Goal: Task Accomplishment & Management: Manage account settings

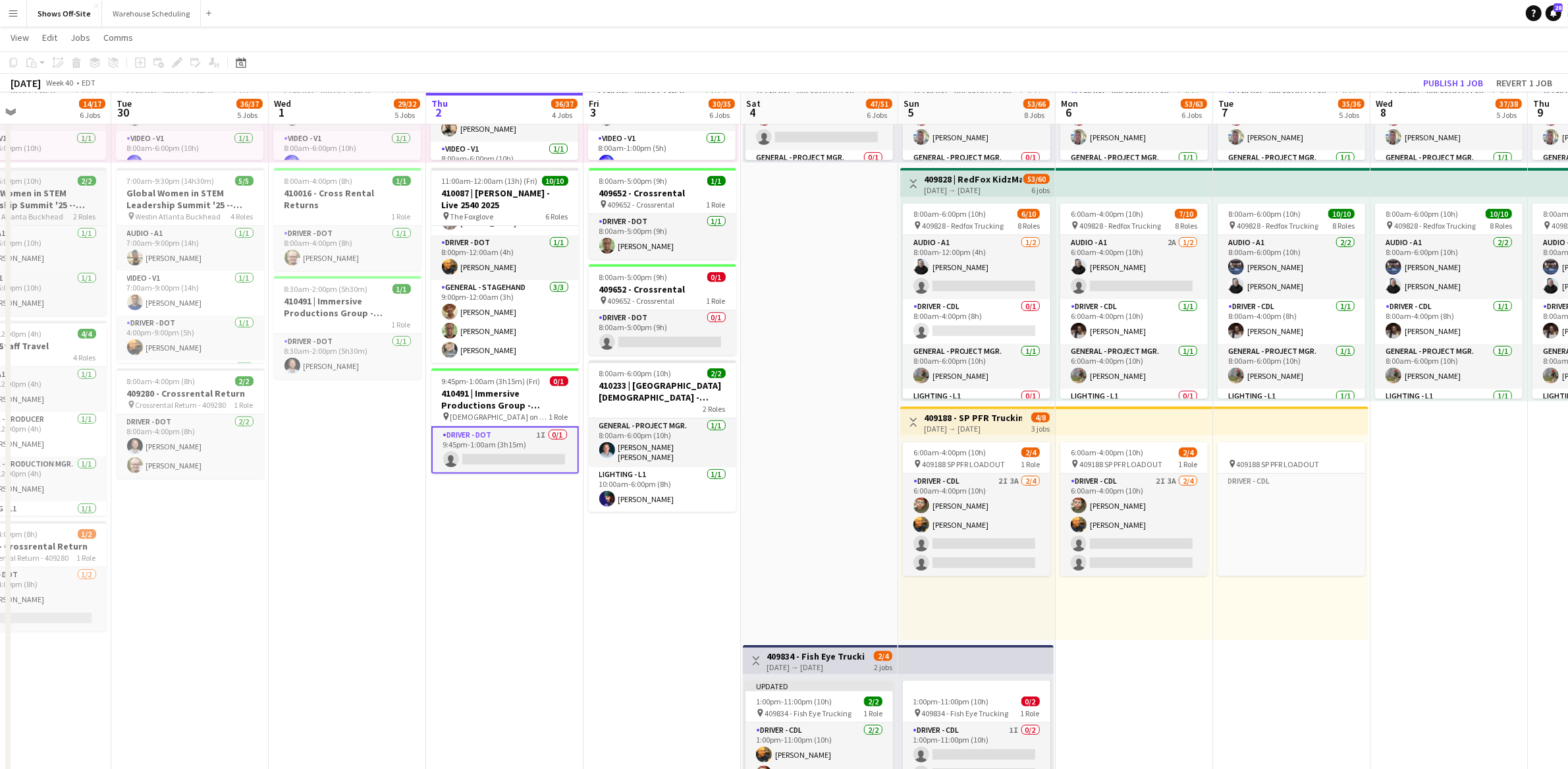
scroll to position [159, 0]
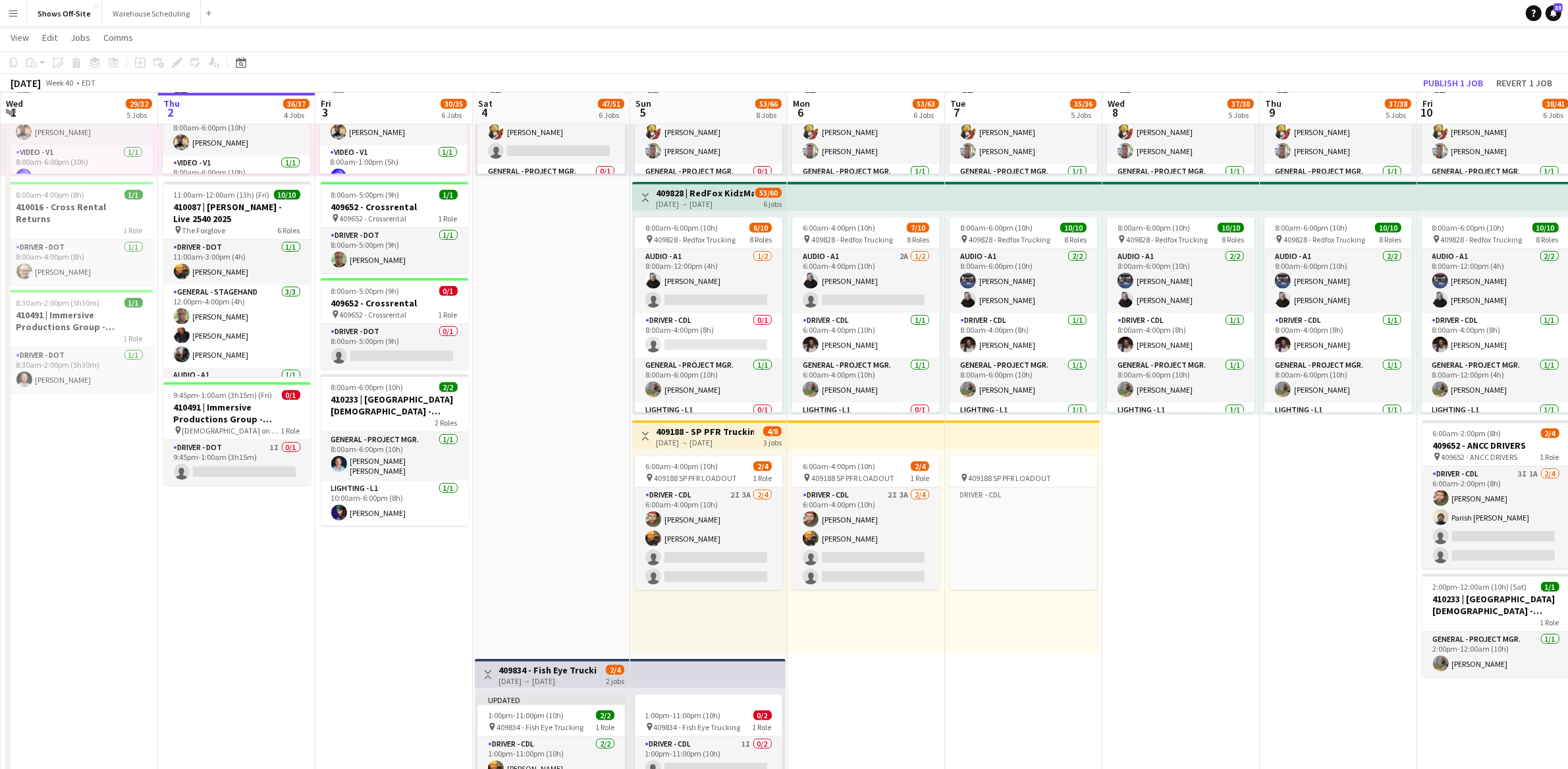
scroll to position [698, 0]
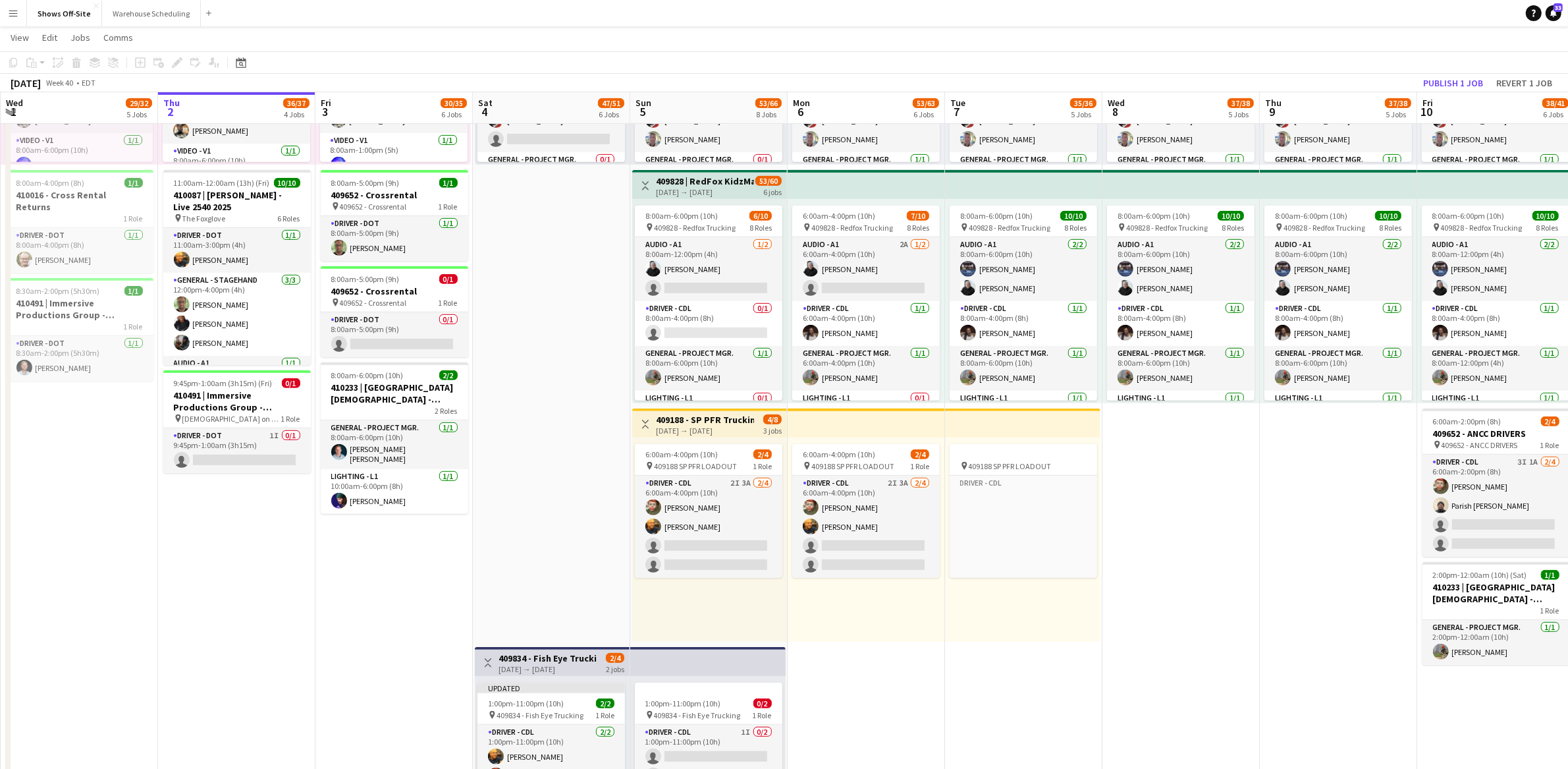
click at [671, 65] on app-toolbar "Copy Paste Paste Command V Paste with crew Command Shift V Paste linked Job Del…" at bounding box center [784, 62] width 1568 height 23
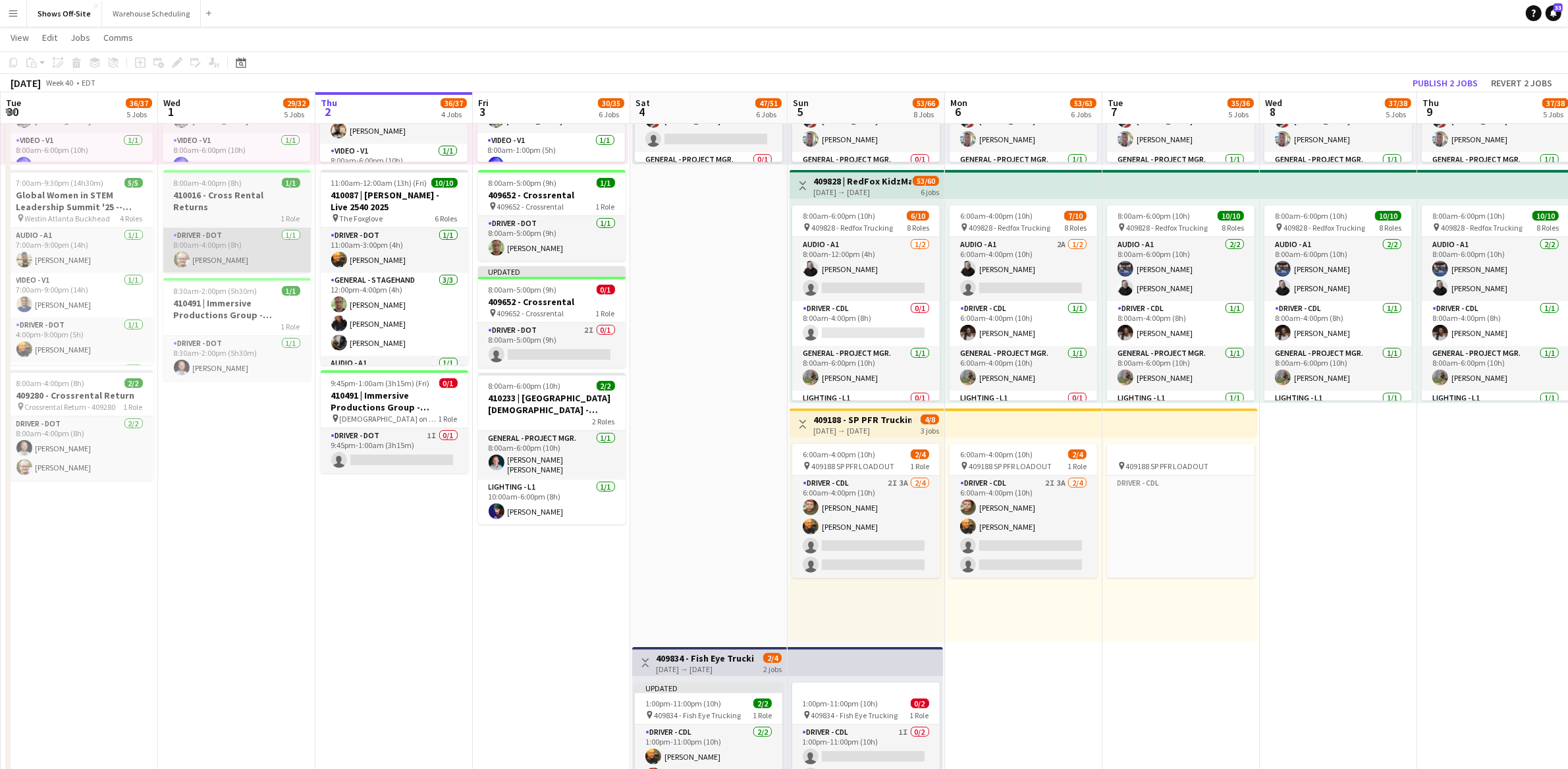
scroll to position [687, 0]
click at [380, 439] on app-card-role "Driver - DOT 1I 0/1 9:45pm-1:00am (3h15m) single-neutral-actions" at bounding box center [394, 450] width 148 height 45
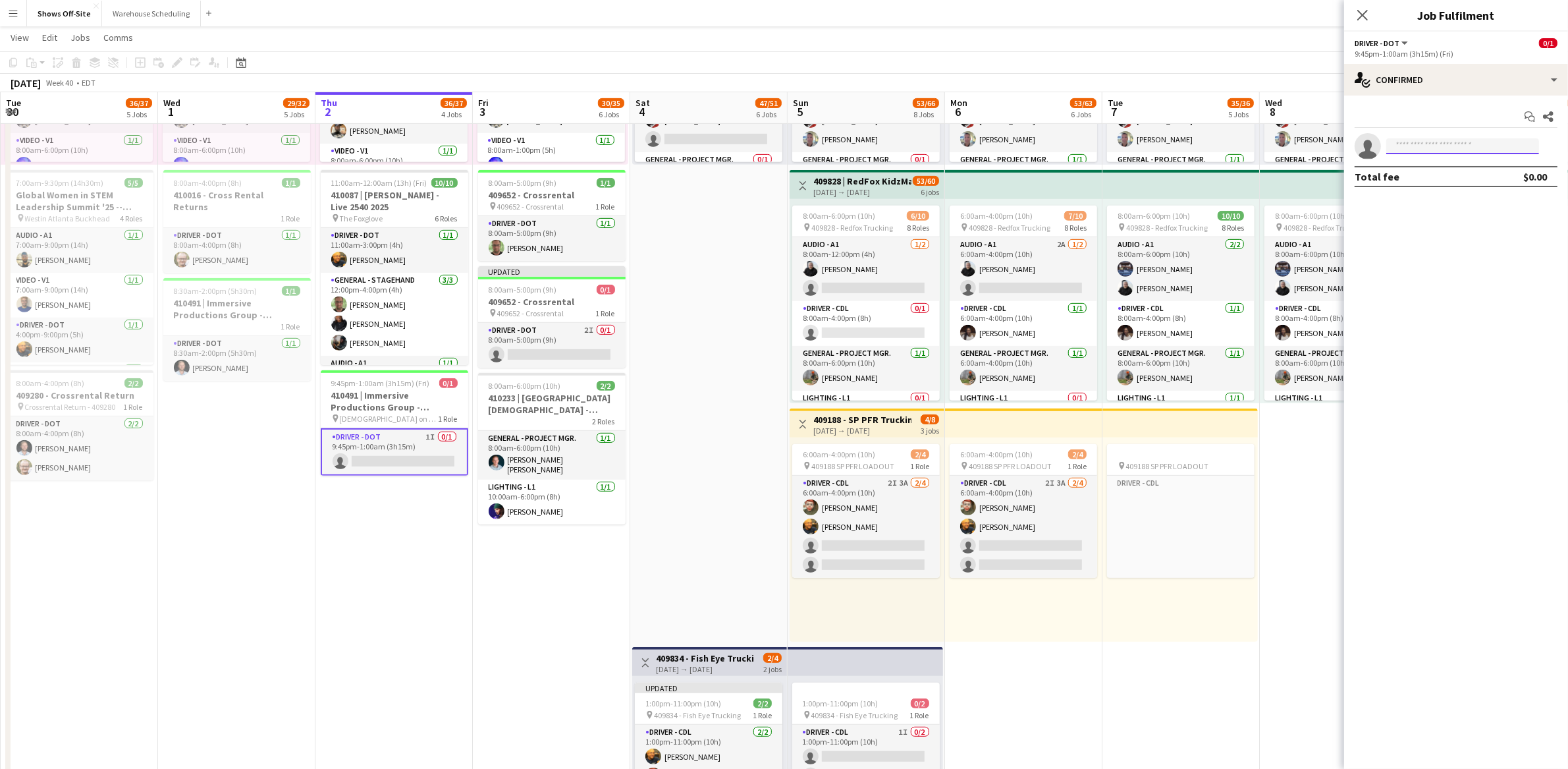
click at [1446, 151] on input at bounding box center [1463, 146] width 153 height 16
type input "*"
type input "******"
click at [1426, 216] on span "+17063949522" at bounding box center [1462, 218] width 131 height 10
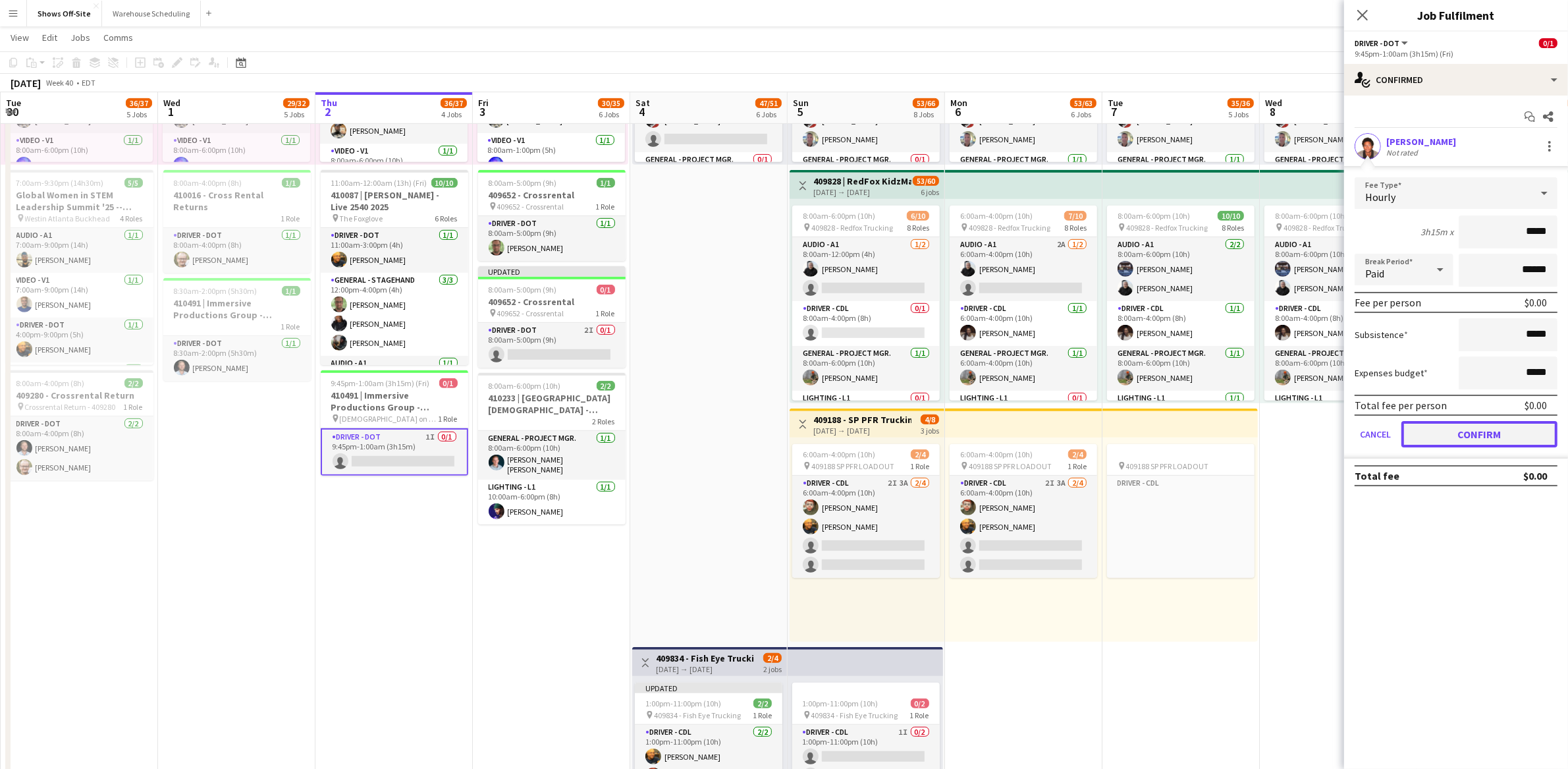
click at [1500, 426] on button "Confirm" at bounding box center [1479, 434] width 156 height 26
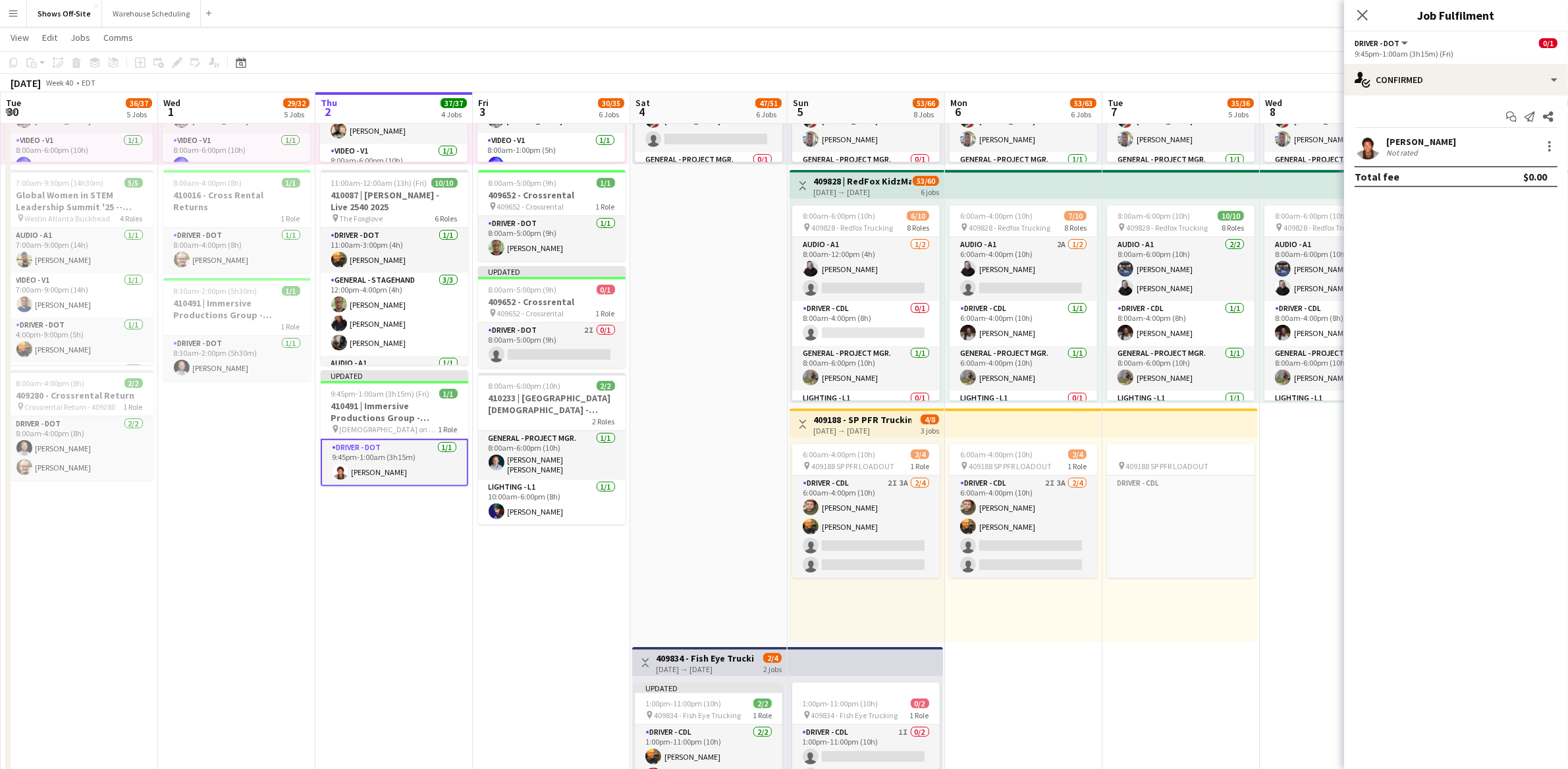
click at [313, 516] on app-date-cell "11:00pm-4:00am (5h) (Thu) 1/4 pin 409188 - SP PFR Trucking 1 Role Driver - CDL …" at bounding box center [236, 316] width 157 height 1733
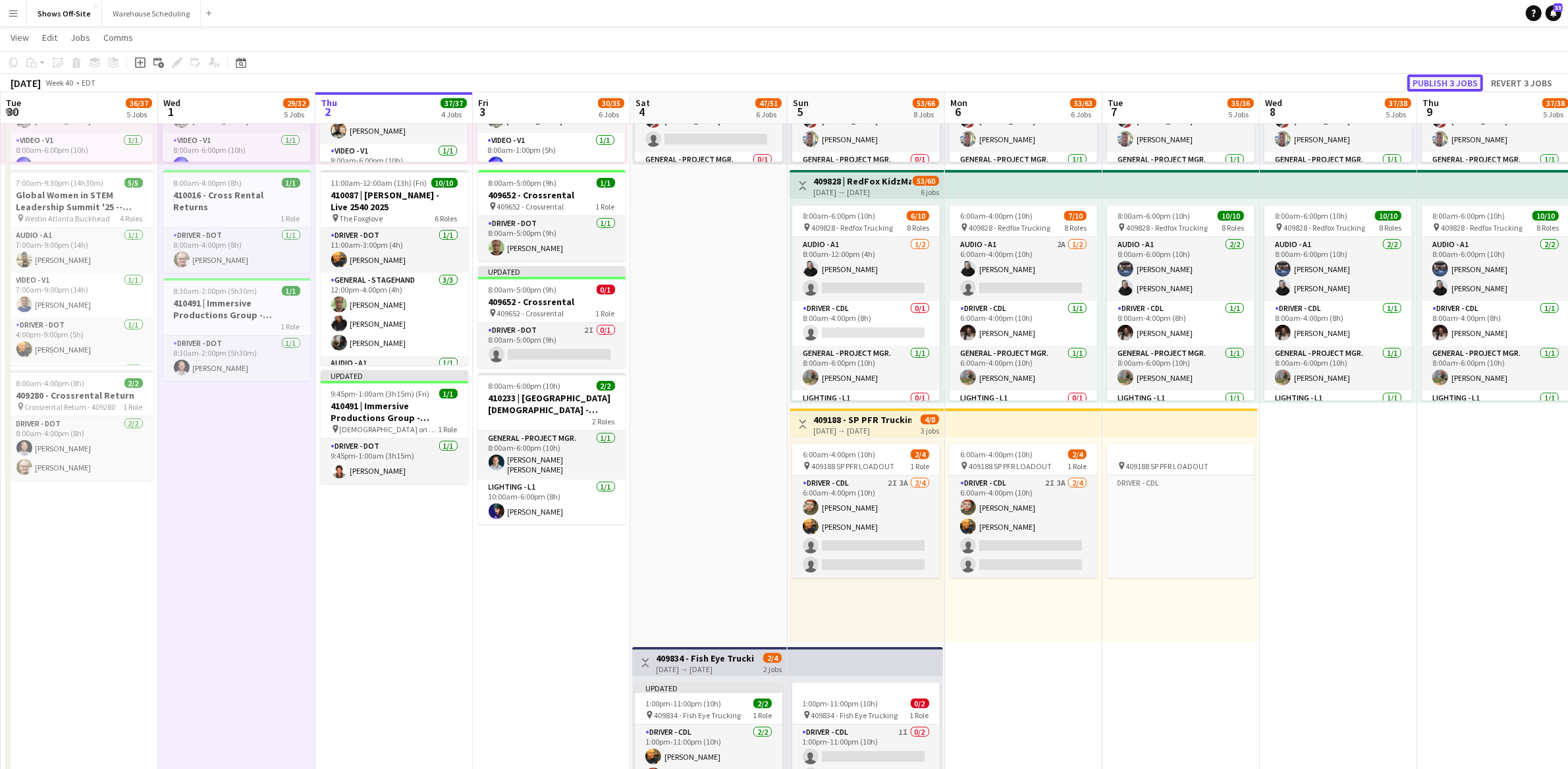
click at [1434, 86] on button "Publish 3 jobs" at bounding box center [1445, 82] width 76 height 17
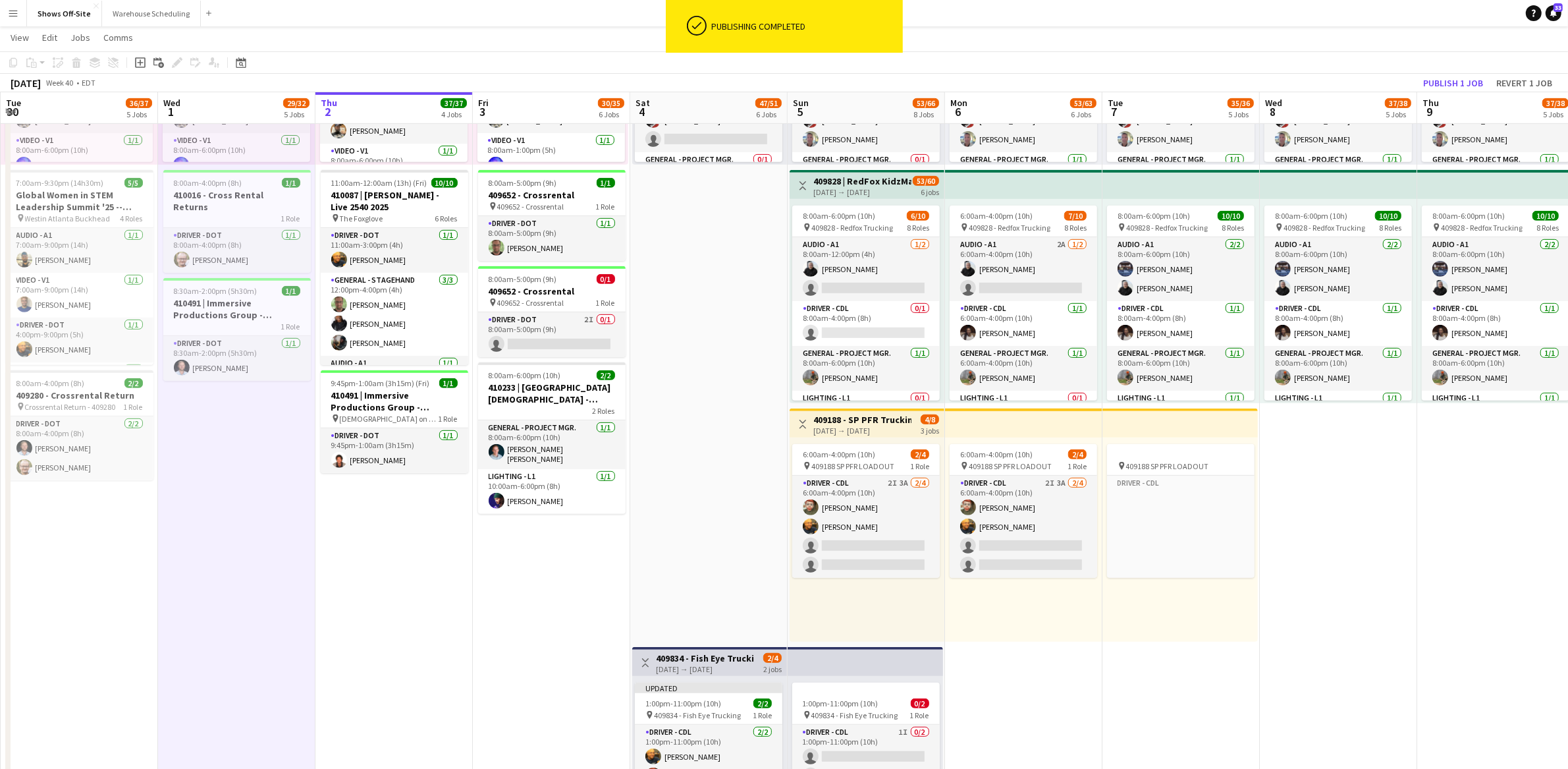
click at [446, 43] on app-page-menu "View Day view expanded Day view collapsed Month view Date picker Jump to today …" at bounding box center [784, 39] width 1568 height 25
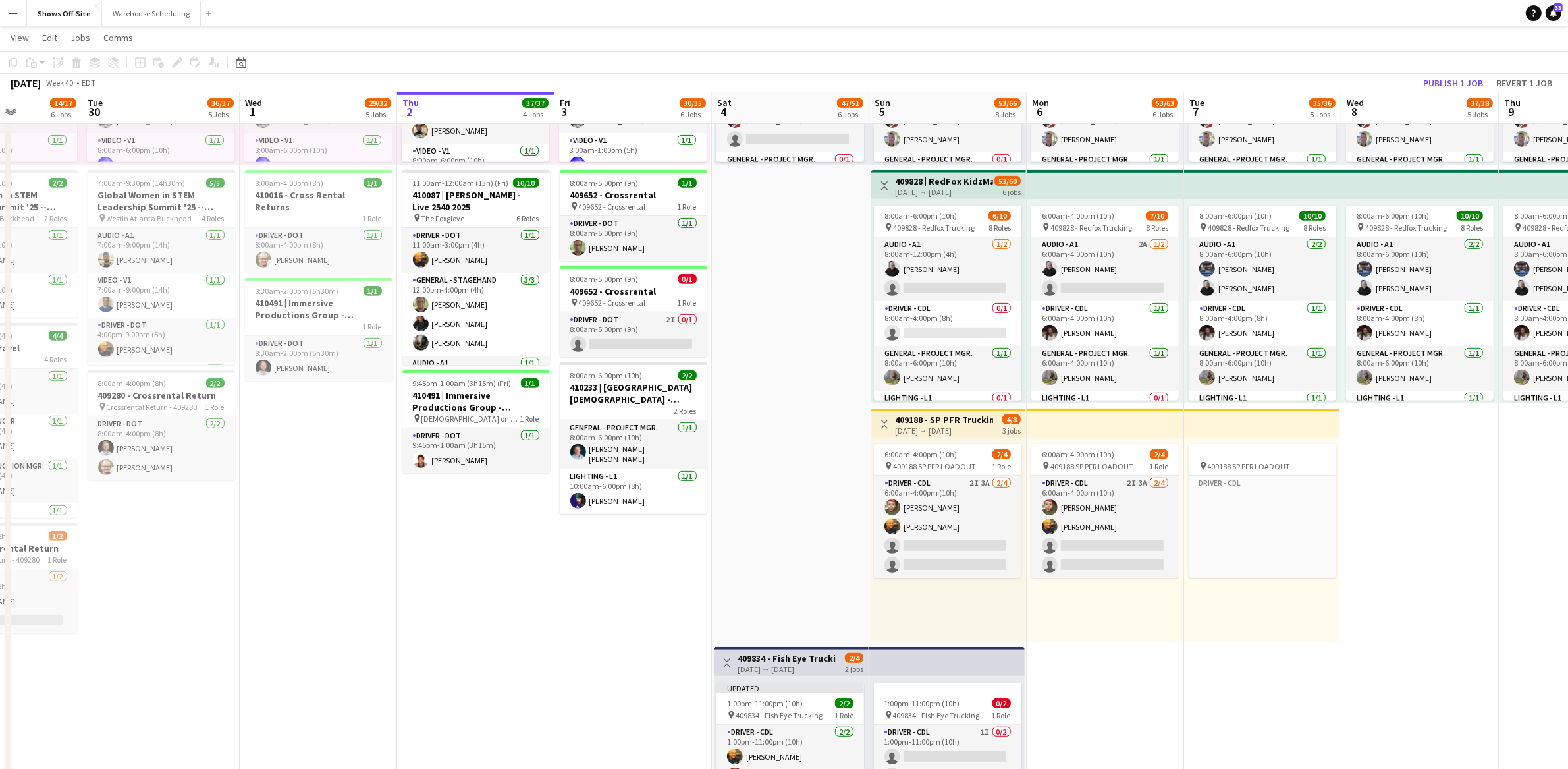
drag, startPoint x: 562, startPoint y: 600, endPoint x: 589, endPoint y: 604, distance: 27.3
click at [589, 604] on app-calendar-viewport "Sat 27 Sun 28 8/8 2 Jobs Mon 29 14/17 6 Jobs Tue 30 36/37 5 Jobs Wed 1 29/32 5 …" at bounding box center [784, 430] width 1568 height 2155
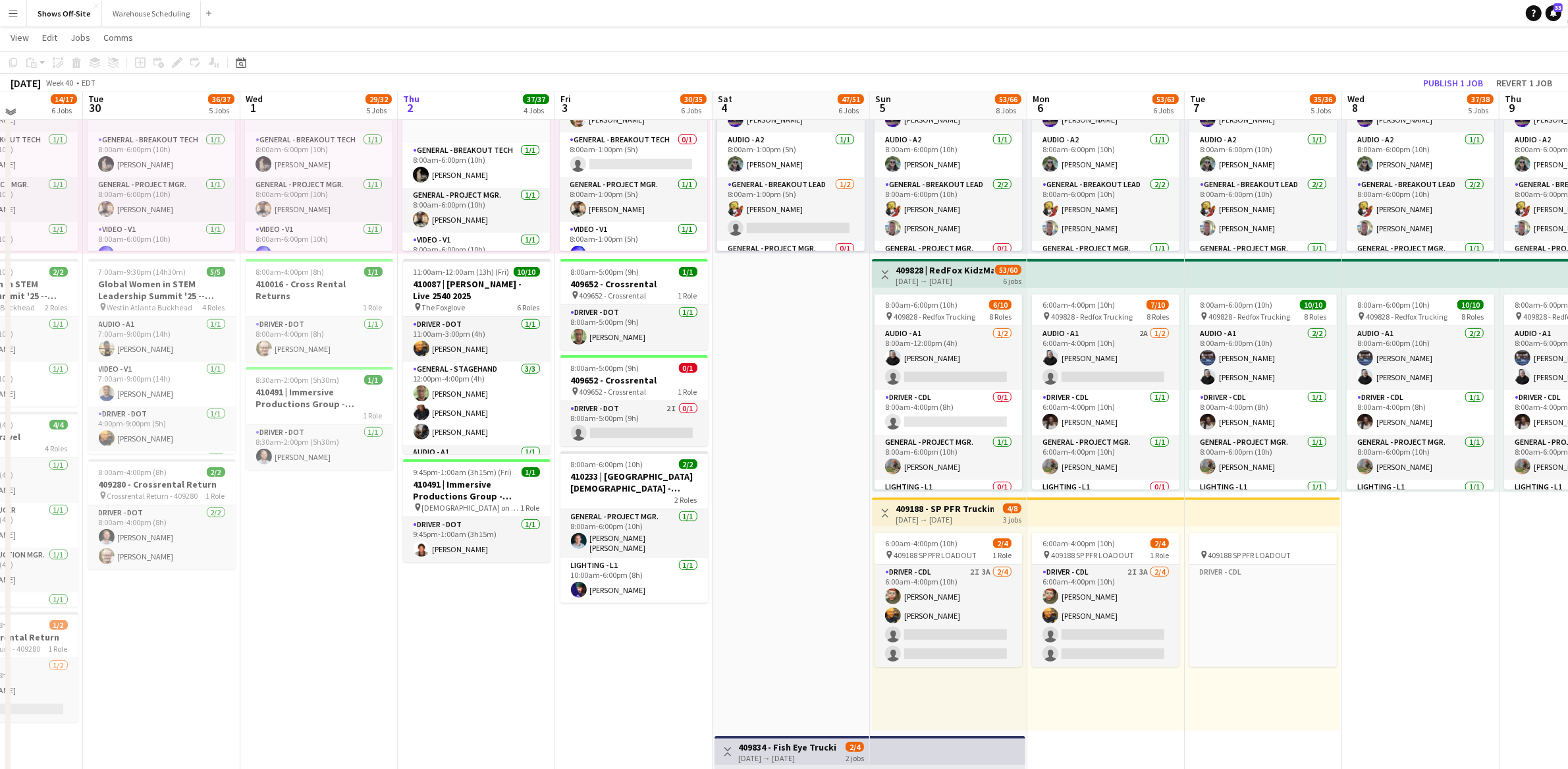
scroll to position [605, 0]
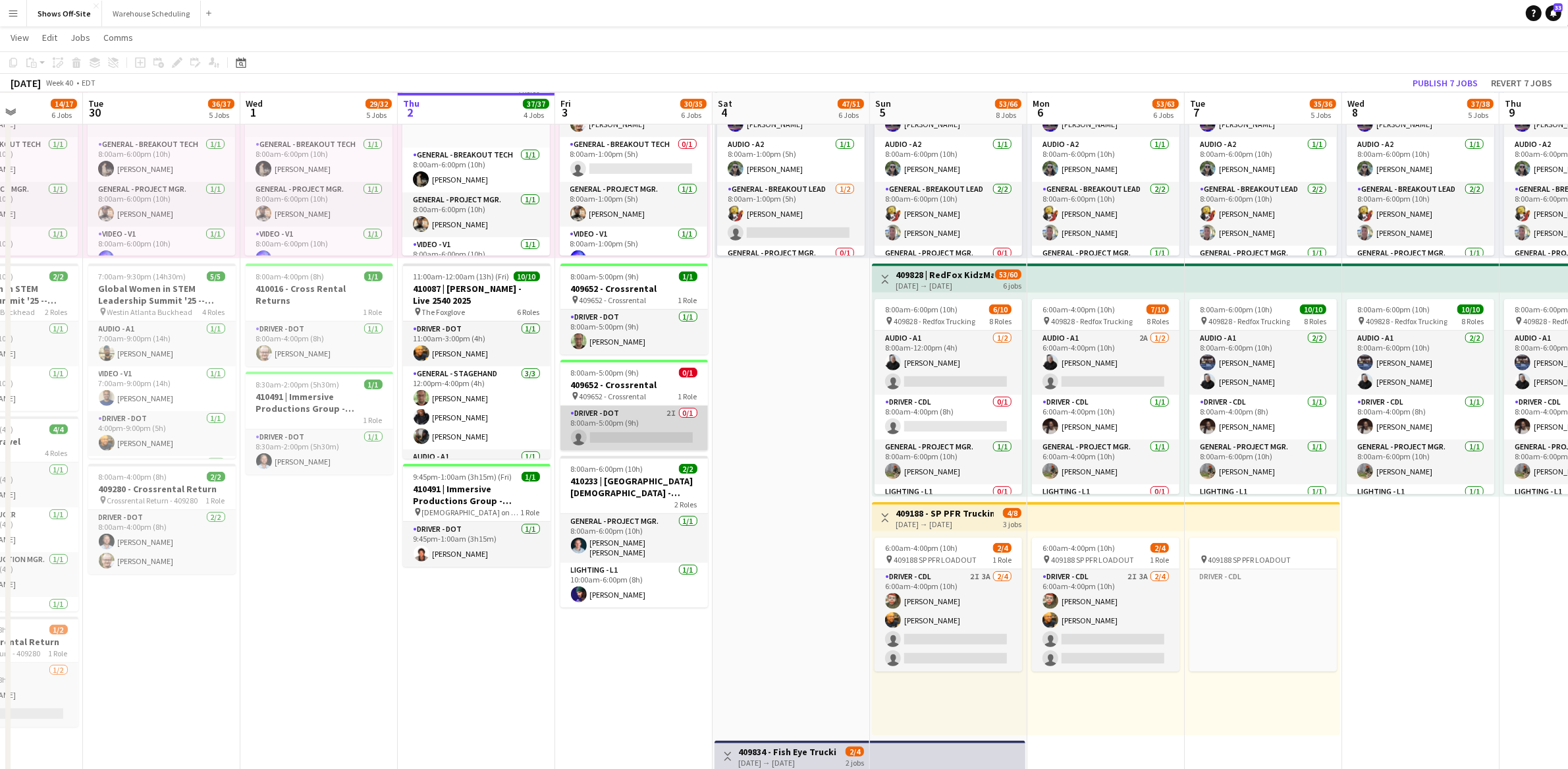
click at [653, 427] on app-card-role "Driver - DOT 2I 0/1 8:00am-5:00pm (9h) single-neutral-actions" at bounding box center [634, 428] width 148 height 45
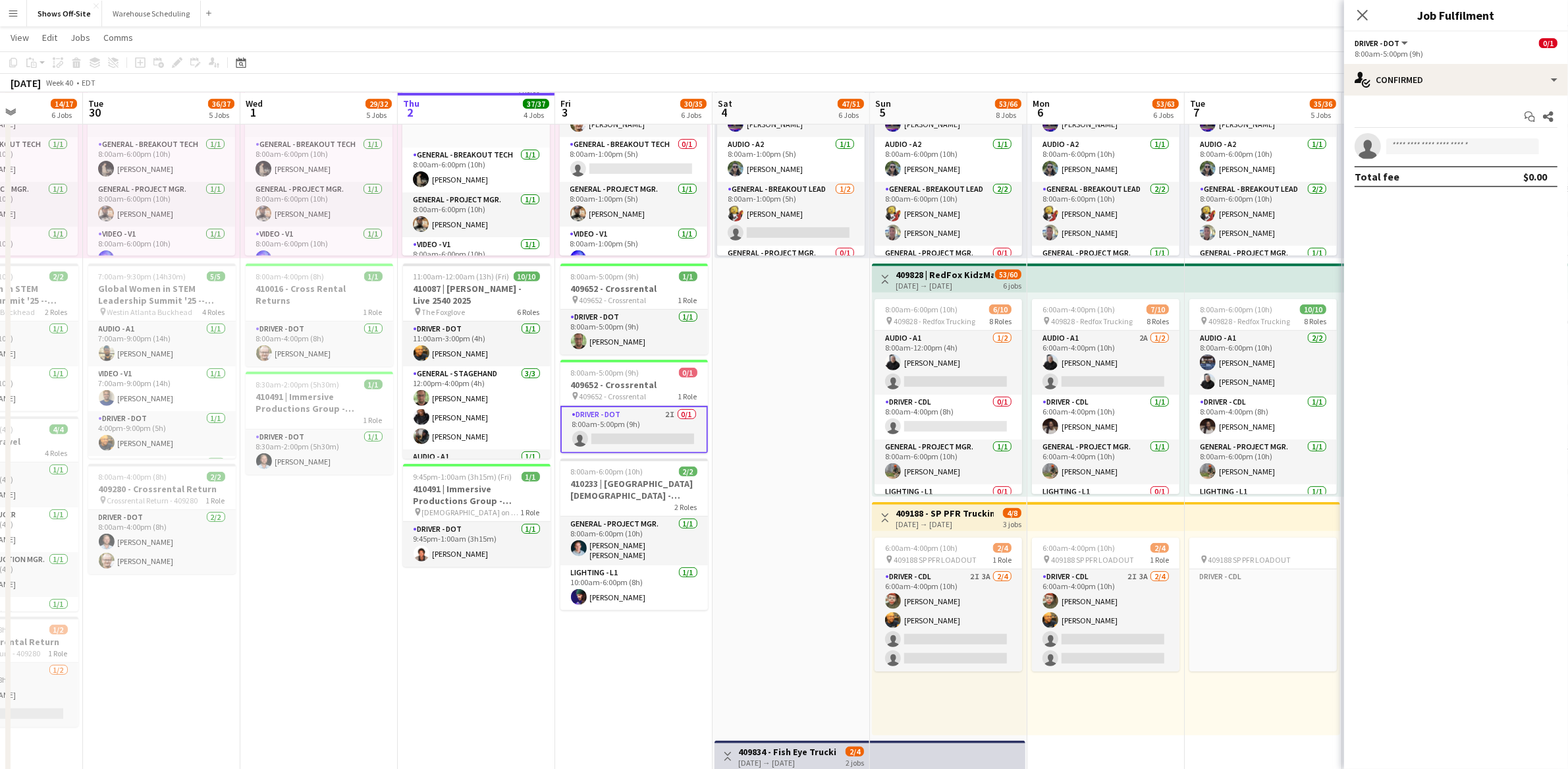
click at [587, 690] on app-date-cell "Toggle View 409652 | Music Driven Productions ANCC 2025 Atl 10-03-2025 → 10-11-…" at bounding box center [634, 409] width 157 height 1733
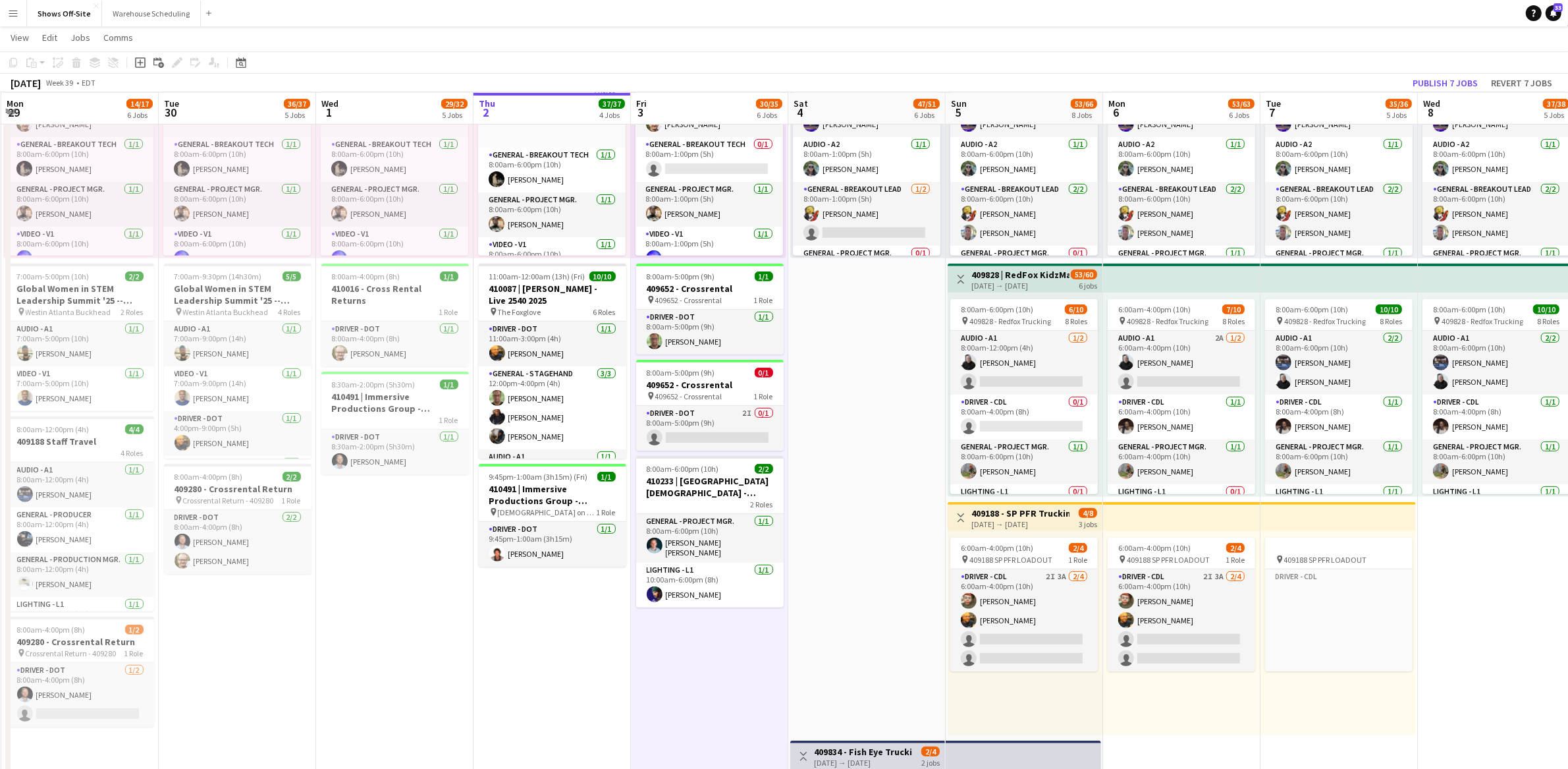
scroll to position [0, 310]
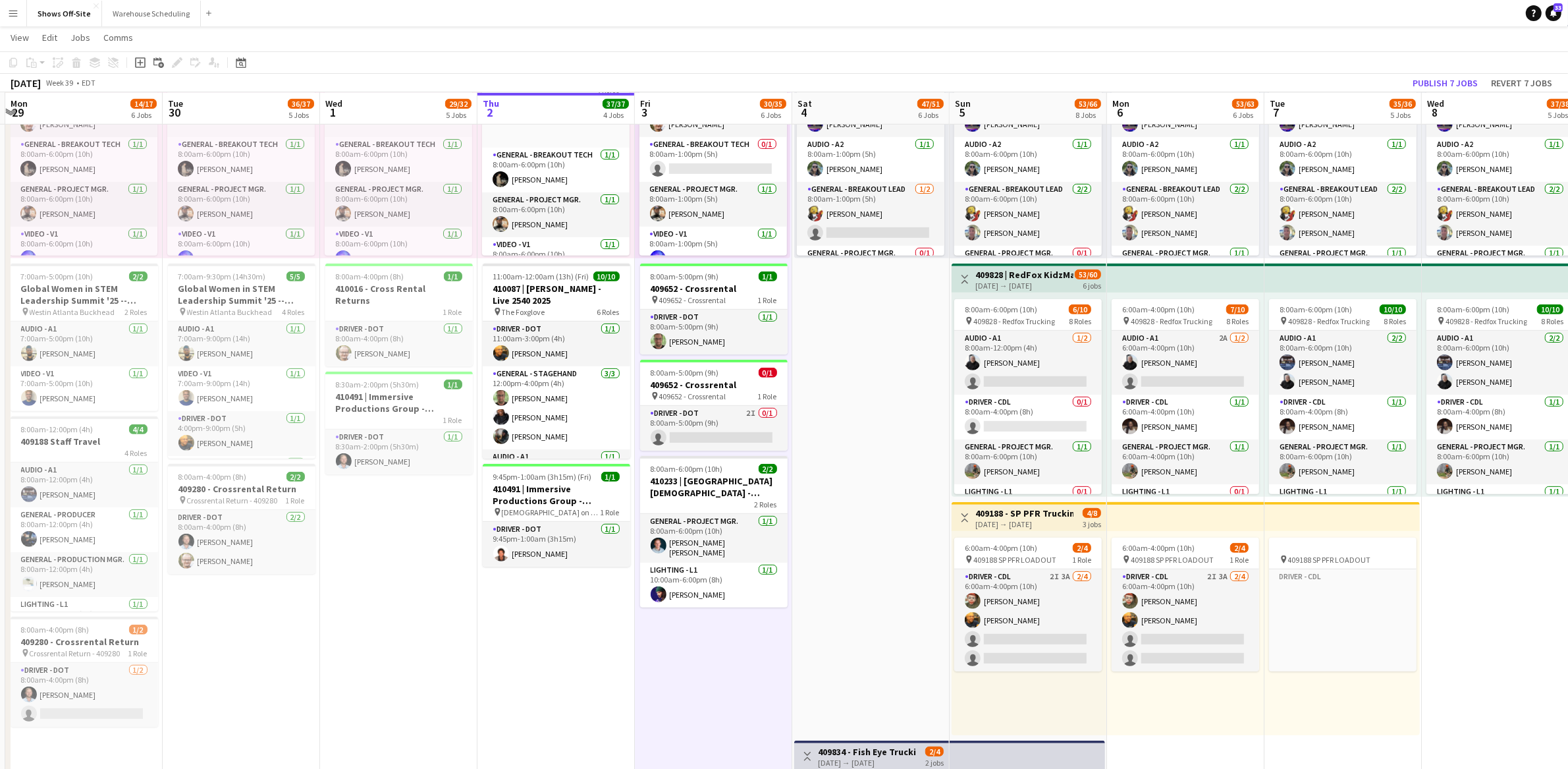
drag, startPoint x: 493, startPoint y: 689, endPoint x: 546, endPoint y: 687, distance: 53.0
click at [546, 687] on app-calendar-viewport "Sat 27 38/38 4 Jobs Sun 28 8/8 2 Jobs Mon 29 14/17 6 Jobs Tue 30 36/37 5 Jobs W…" at bounding box center [784, 524] width 1568 height 2155
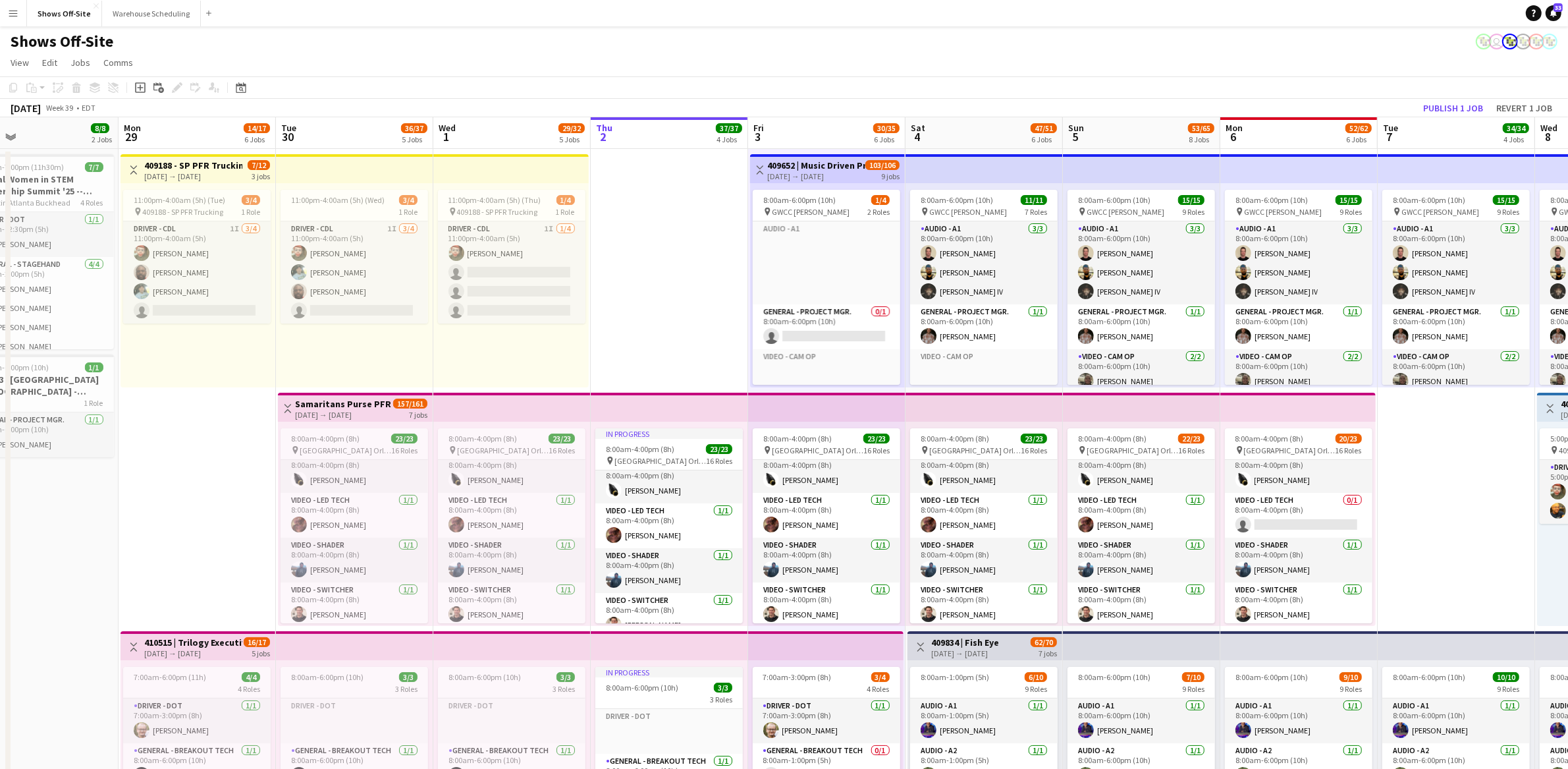
scroll to position [0, 376]
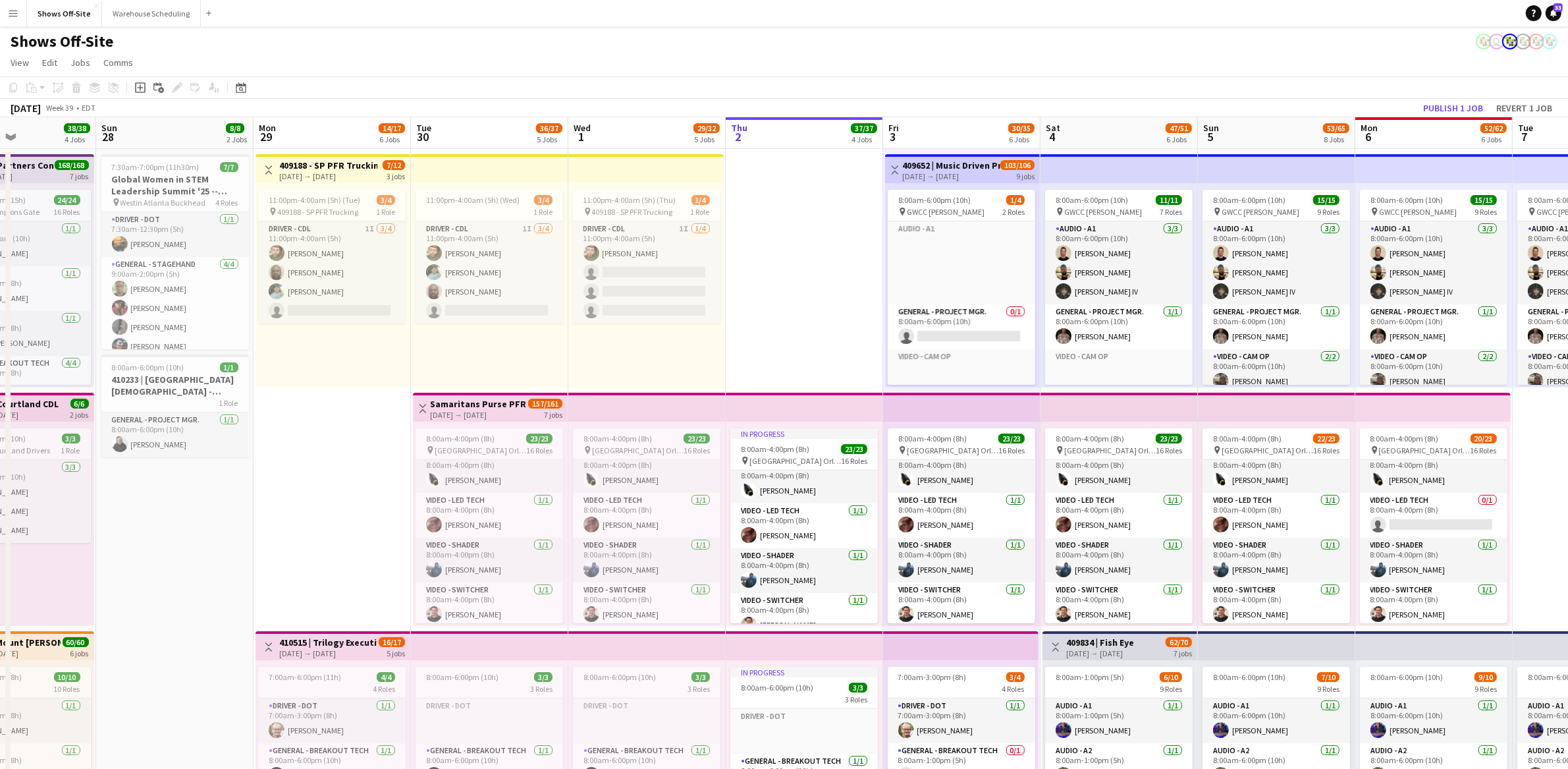
drag, startPoint x: 689, startPoint y: 477, endPoint x: 150, endPoint y: 422, distance: 541.8
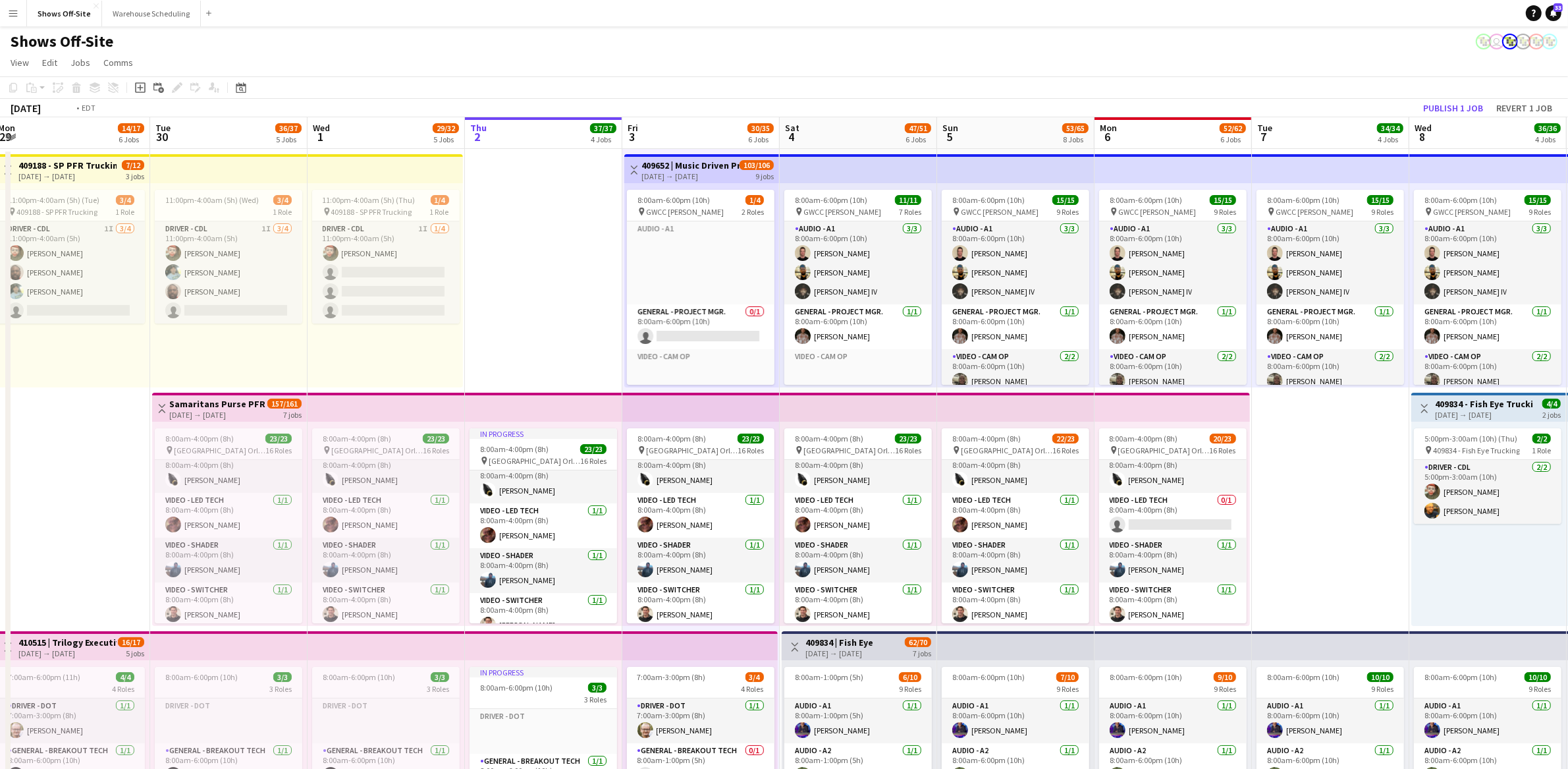
scroll to position [0, 506]
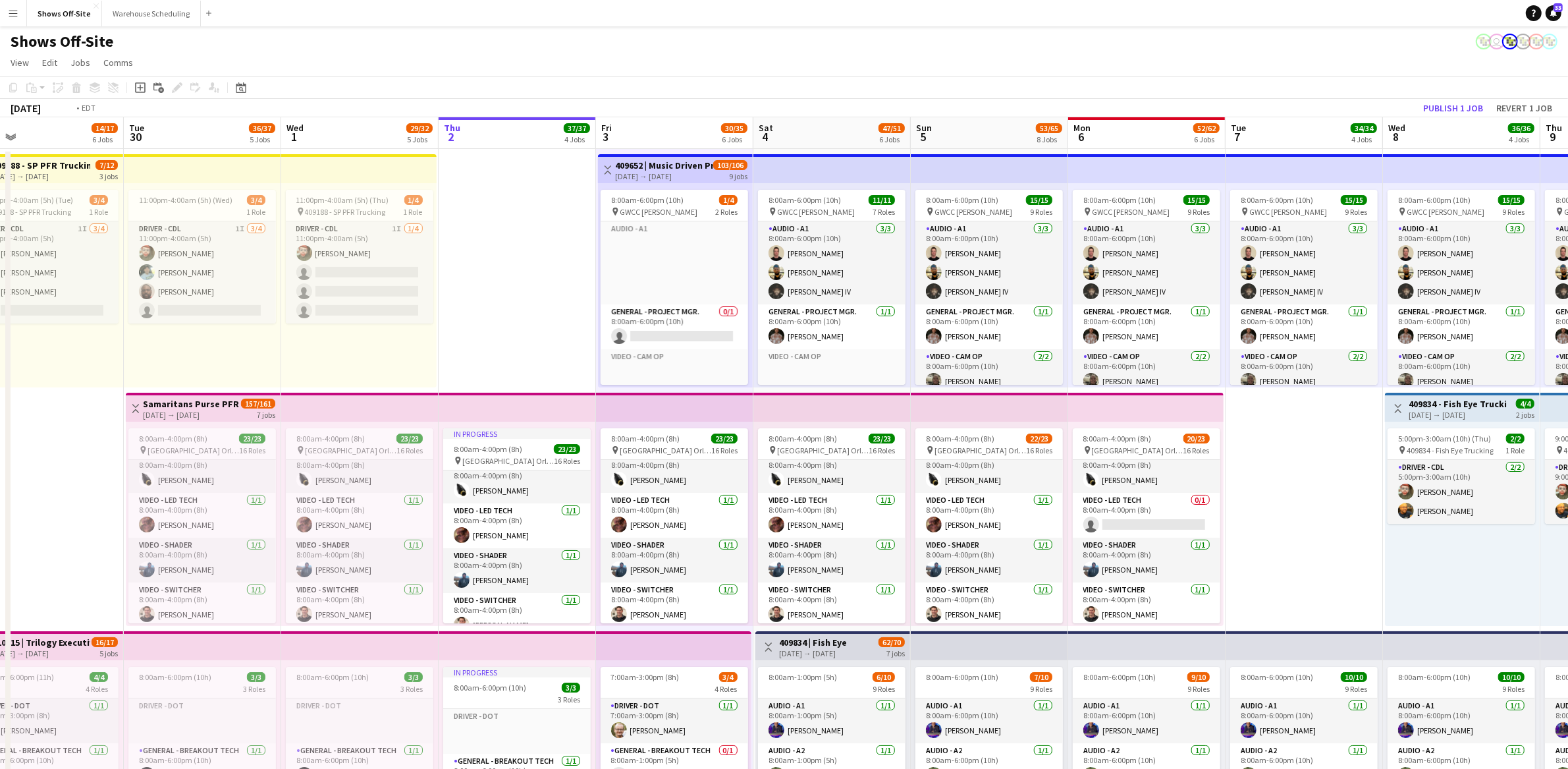
drag, startPoint x: 576, startPoint y: 332, endPoint x: 515, endPoint y: 333, distance: 61.0
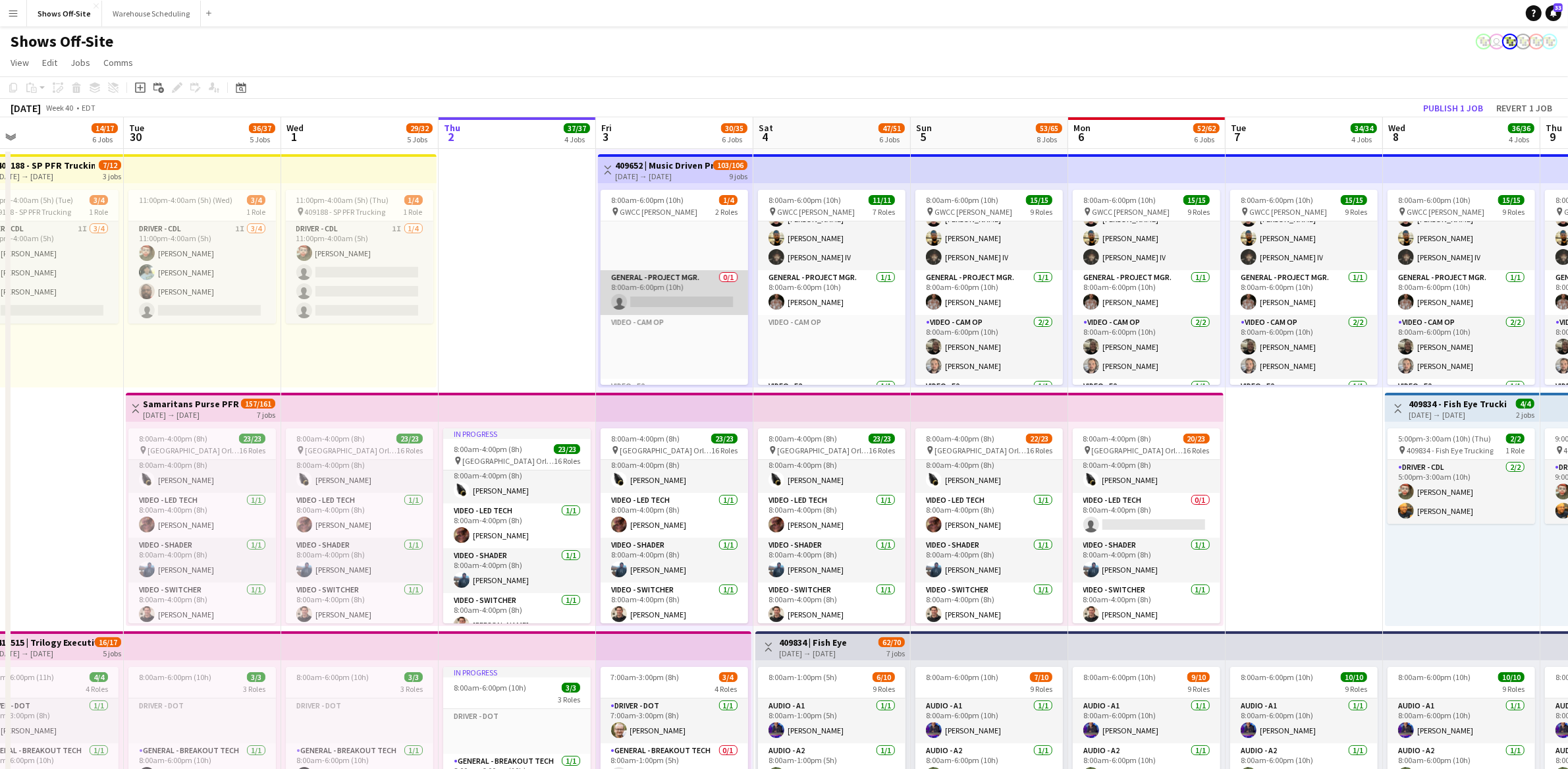
scroll to position [54, 0]
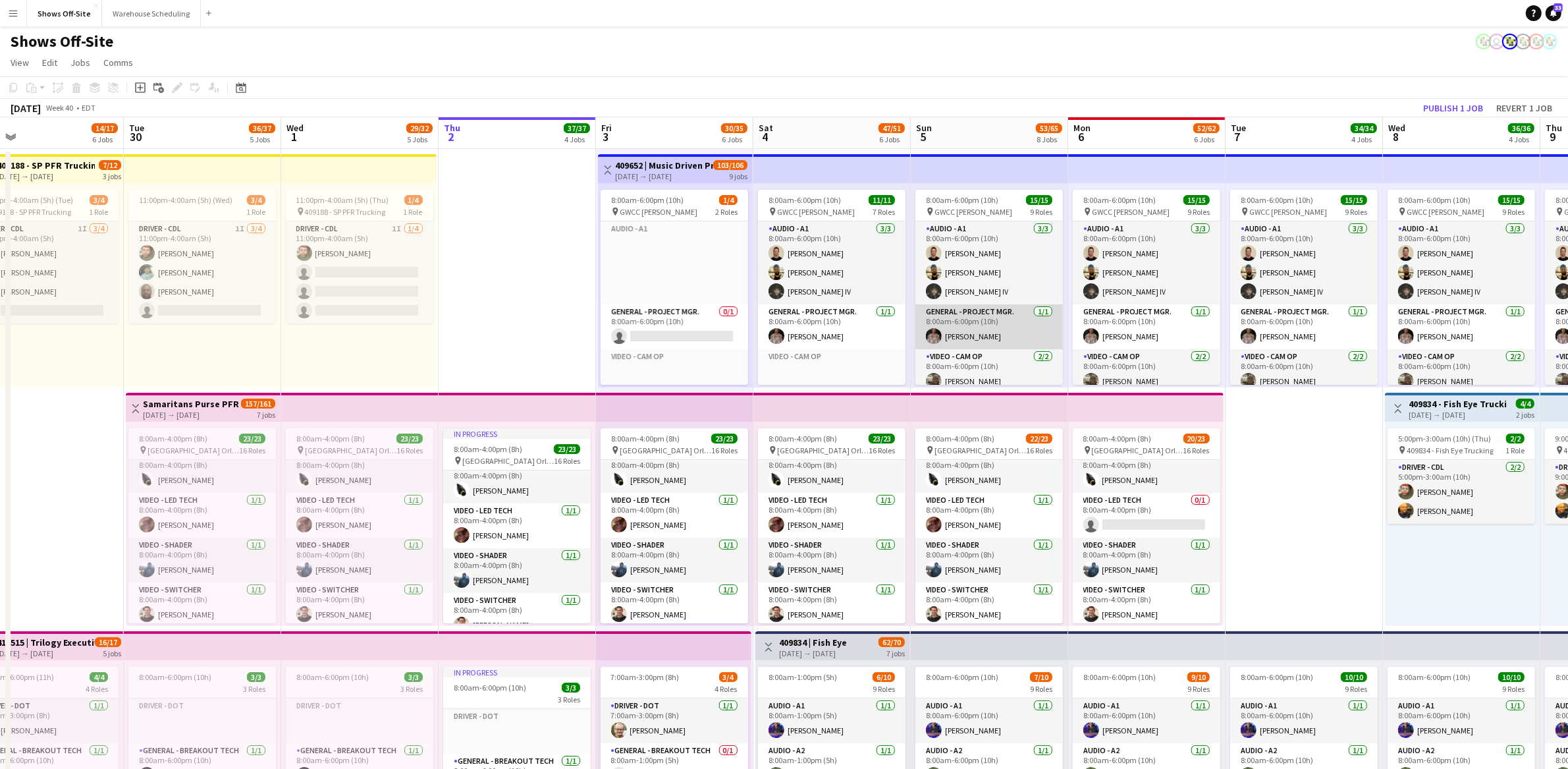
click at [959, 340] on app-card-role "General - Project Mgr. 1/1 8:00am-6:00pm (10h) Bobby Ditzler" at bounding box center [989, 326] width 148 height 45
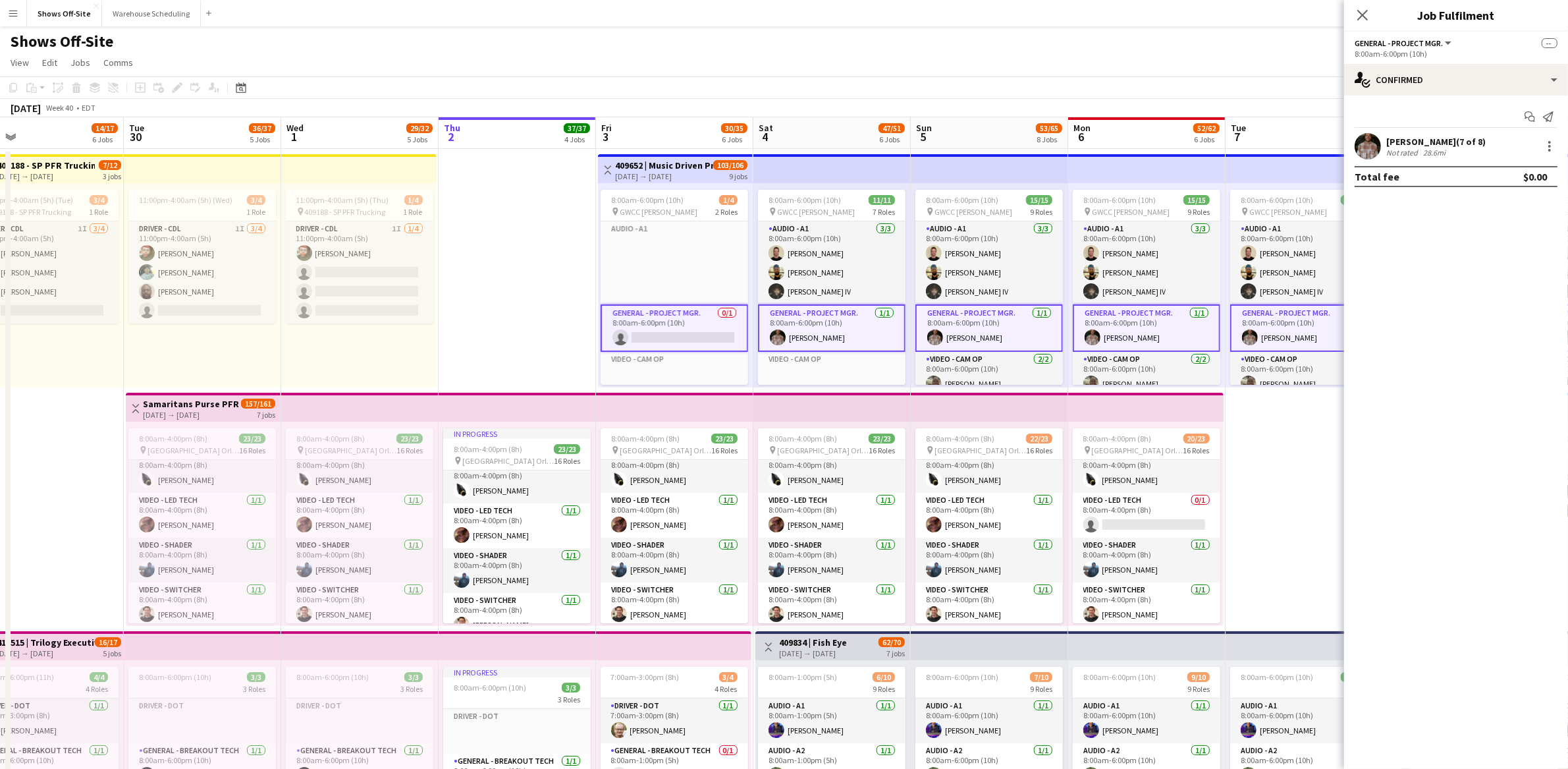
click at [1366, 151] on app-user-avatar at bounding box center [1368, 146] width 26 height 26
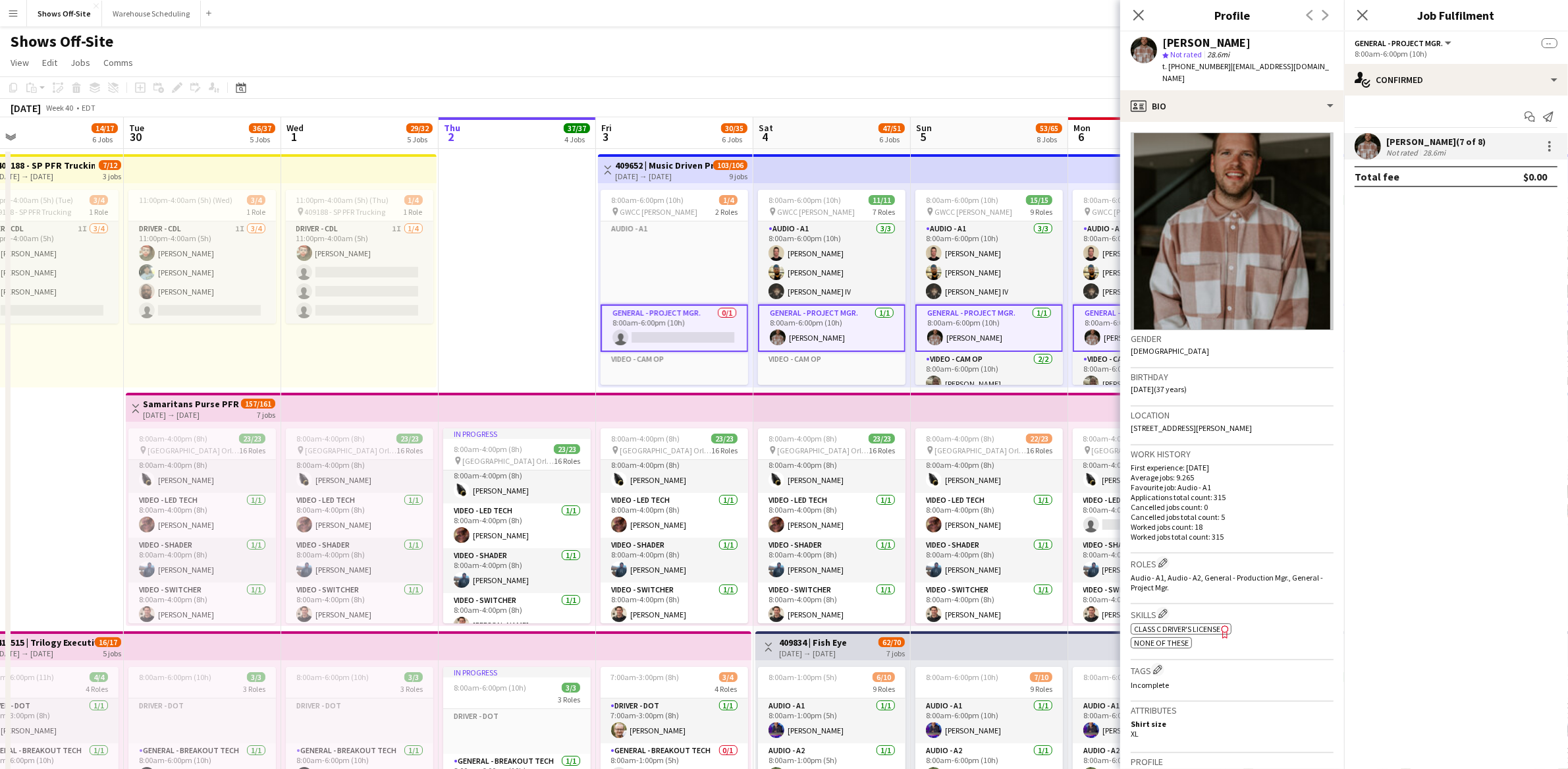
click at [1222, 42] on div "[PERSON_NAME]" at bounding box center [1206, 43] width 88 height 12
copy div "[PERSON_NAME]"
click at [1202, 65] on span "t. +14047878207" at bounding box center [1196, 65] width 68 height 10
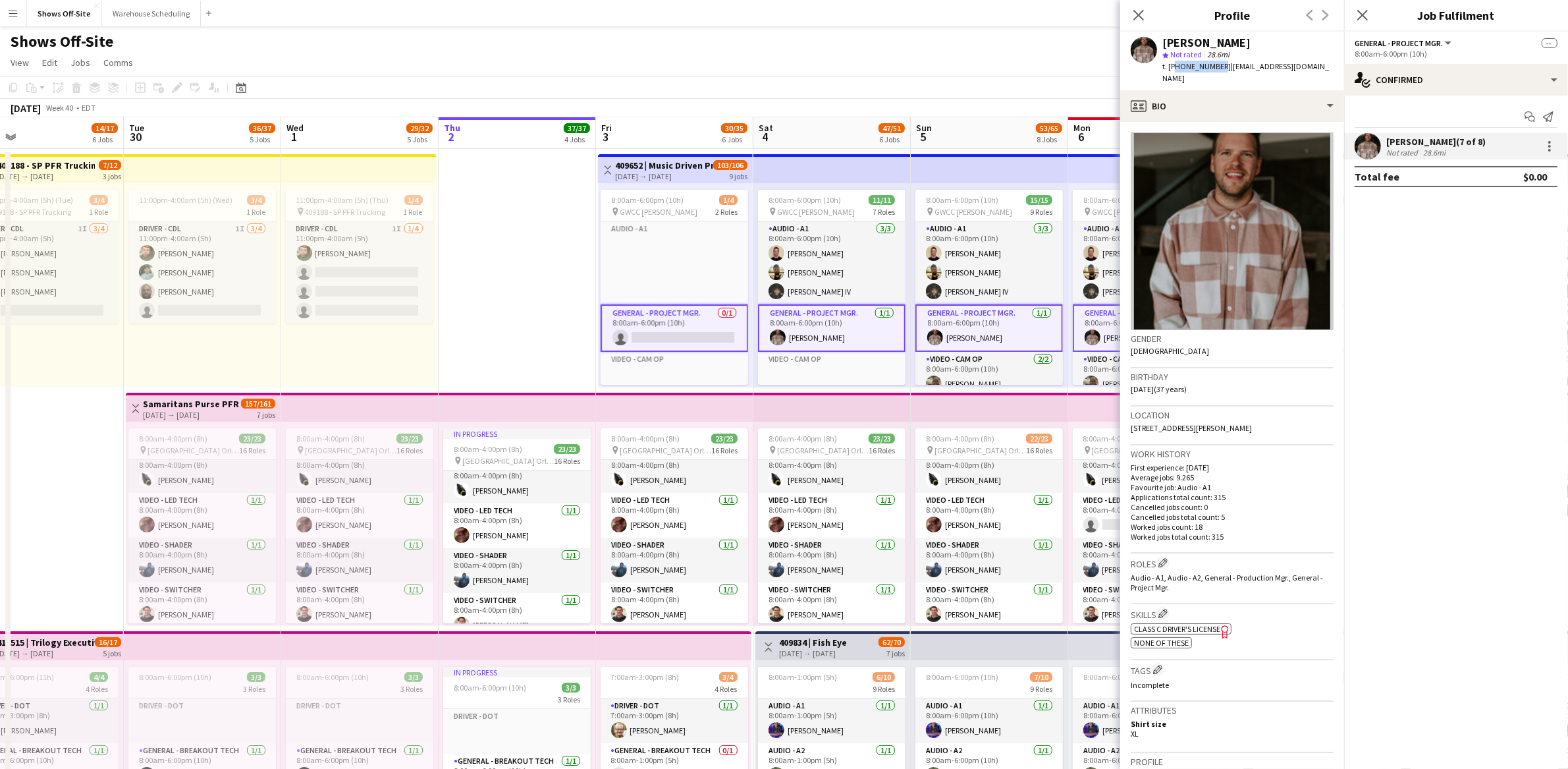
click at [1202, 65] on span "t. +14047878207" at bounding box center [1196, 65] width 68 height 10
copy span "14047878207"
drag, startPoint x: 1297, startPoint y: 69, endPoint x: 1222, endPoint y: 68, distance: 75.0
click at [1222, 68] on div "Bobby Ditzler star Not rated 28.6mi t. +14047878207 | bobbyditzler@me.com" at bounding box center [1232, 61] width 224 height 59
copy span "bobbyditzler@me.com"
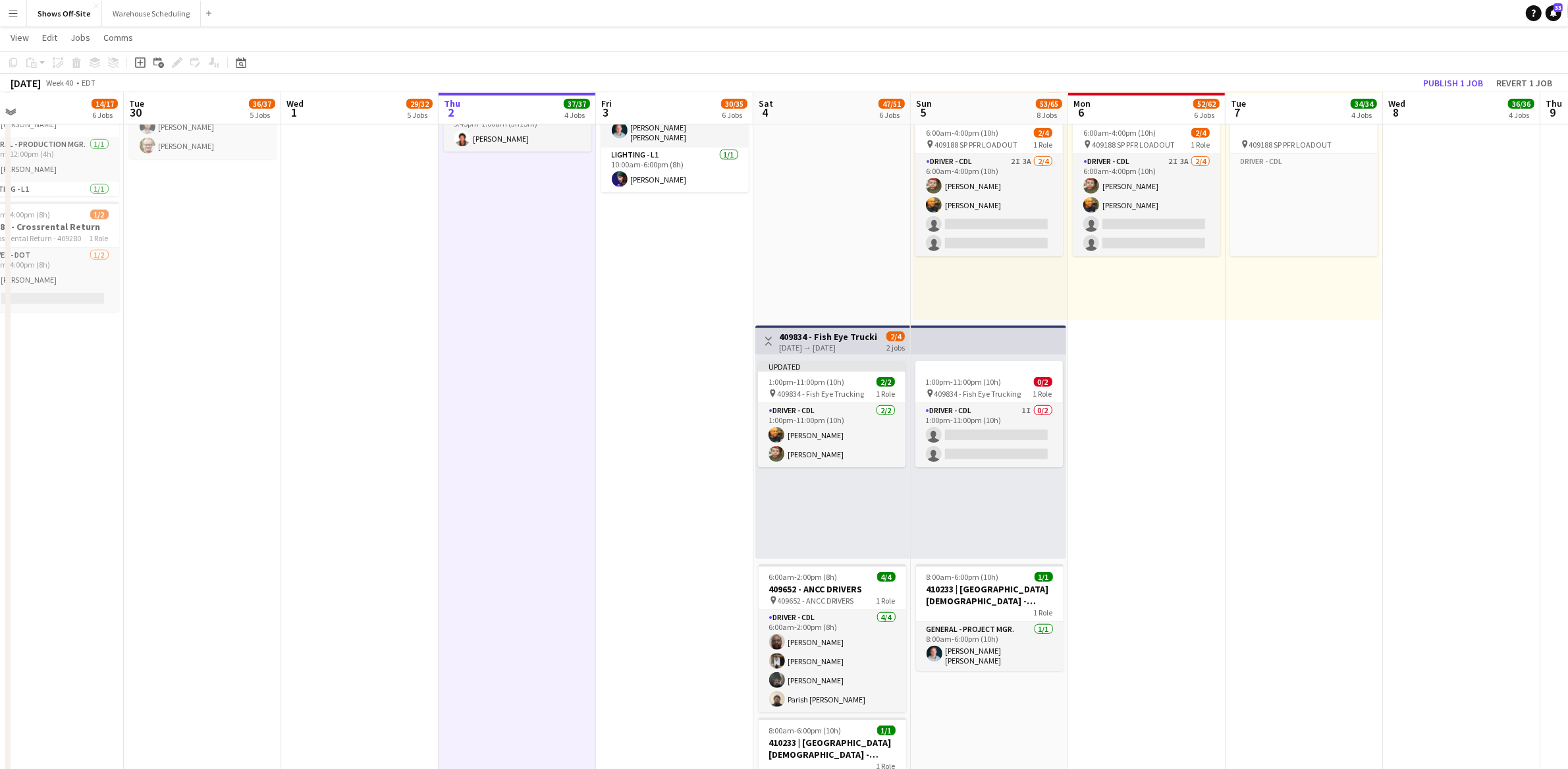
scroll to position [1118, 0]
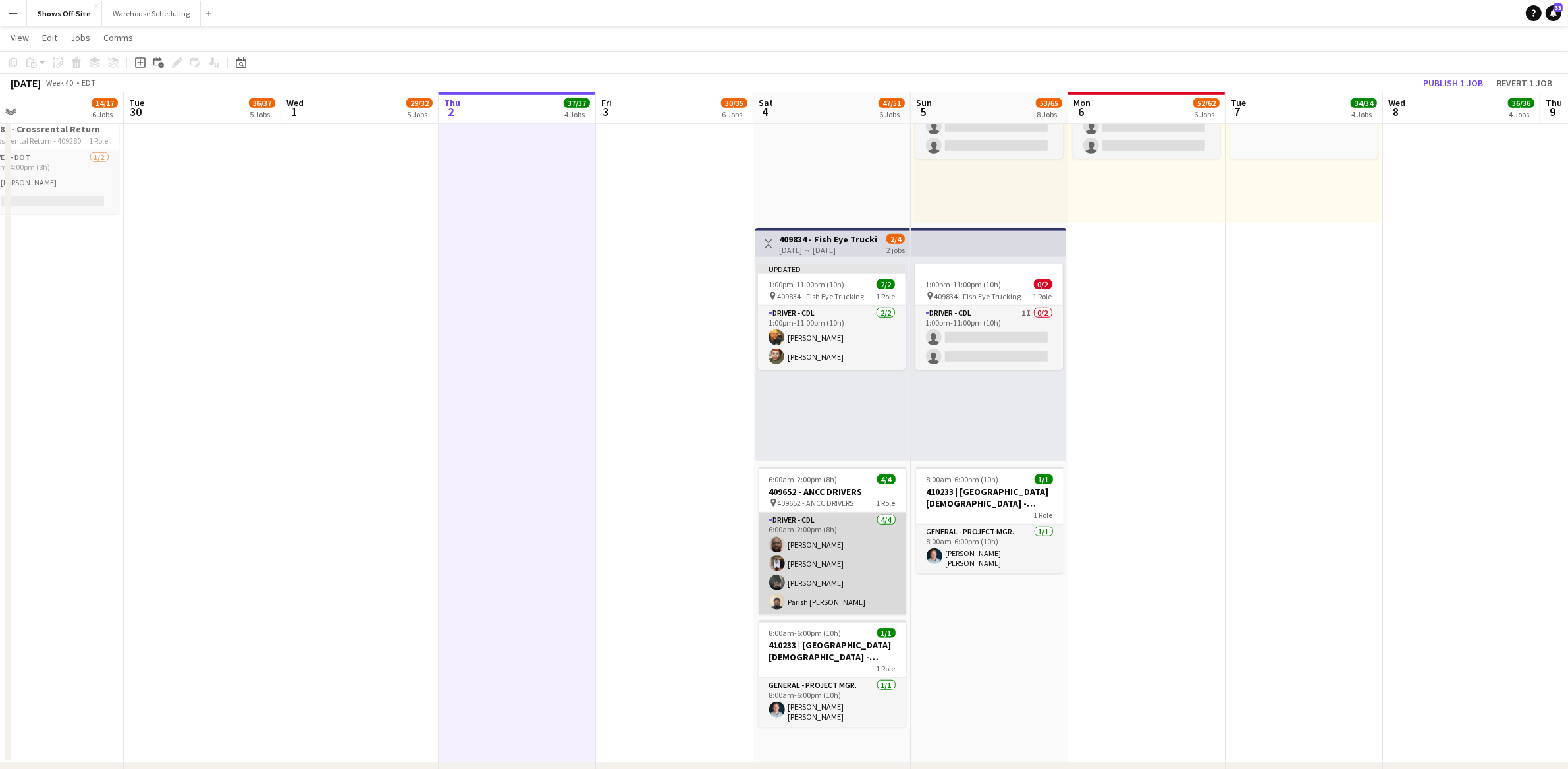
click at [853, 581] on app-card-role "Driver - CDL 4/4 6:00am-2:00pm (8h) Xavier Thurston Daniel Williams DeShawn Ned…" at bounding box center [832, 563] width 148 height 102
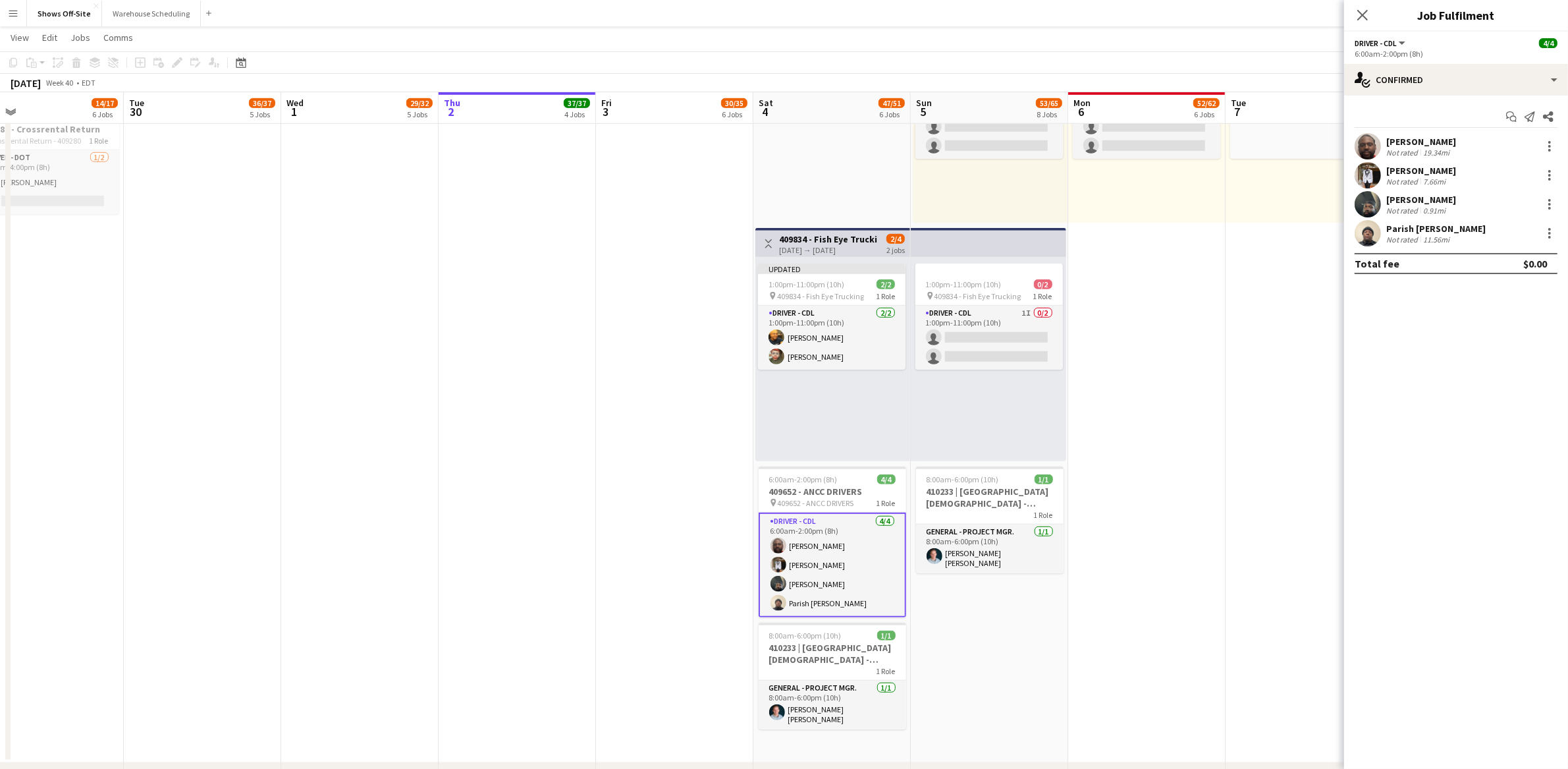
click at [1395, 144] on div "[PERSON_NAME]" at bounding box center [1421, 142] width 70 height 12
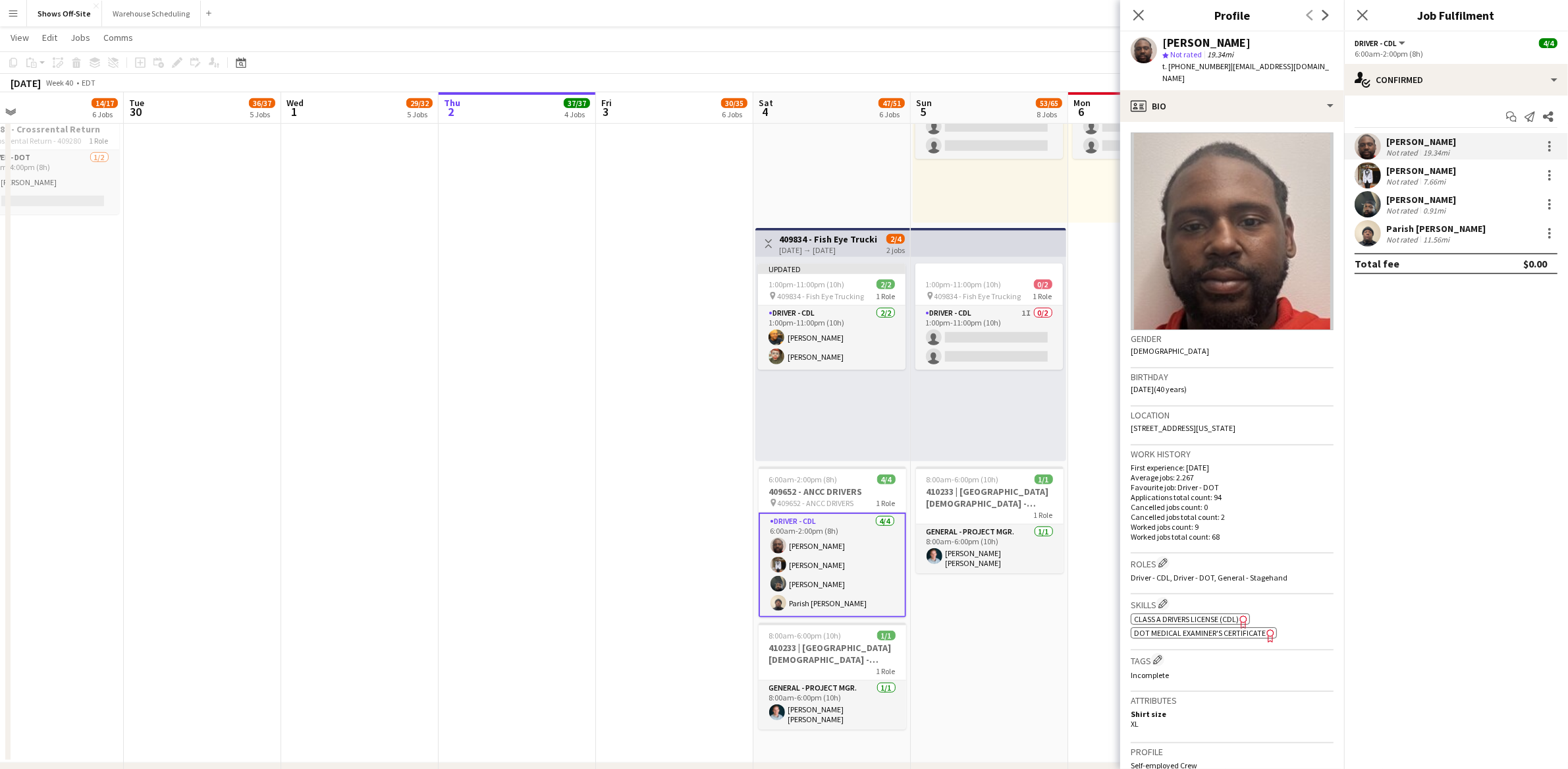
click at [1201, 64] on span "t. +14044241074" at bounding box center [1196, 65] width 68 height 10
copy span "14044241074"
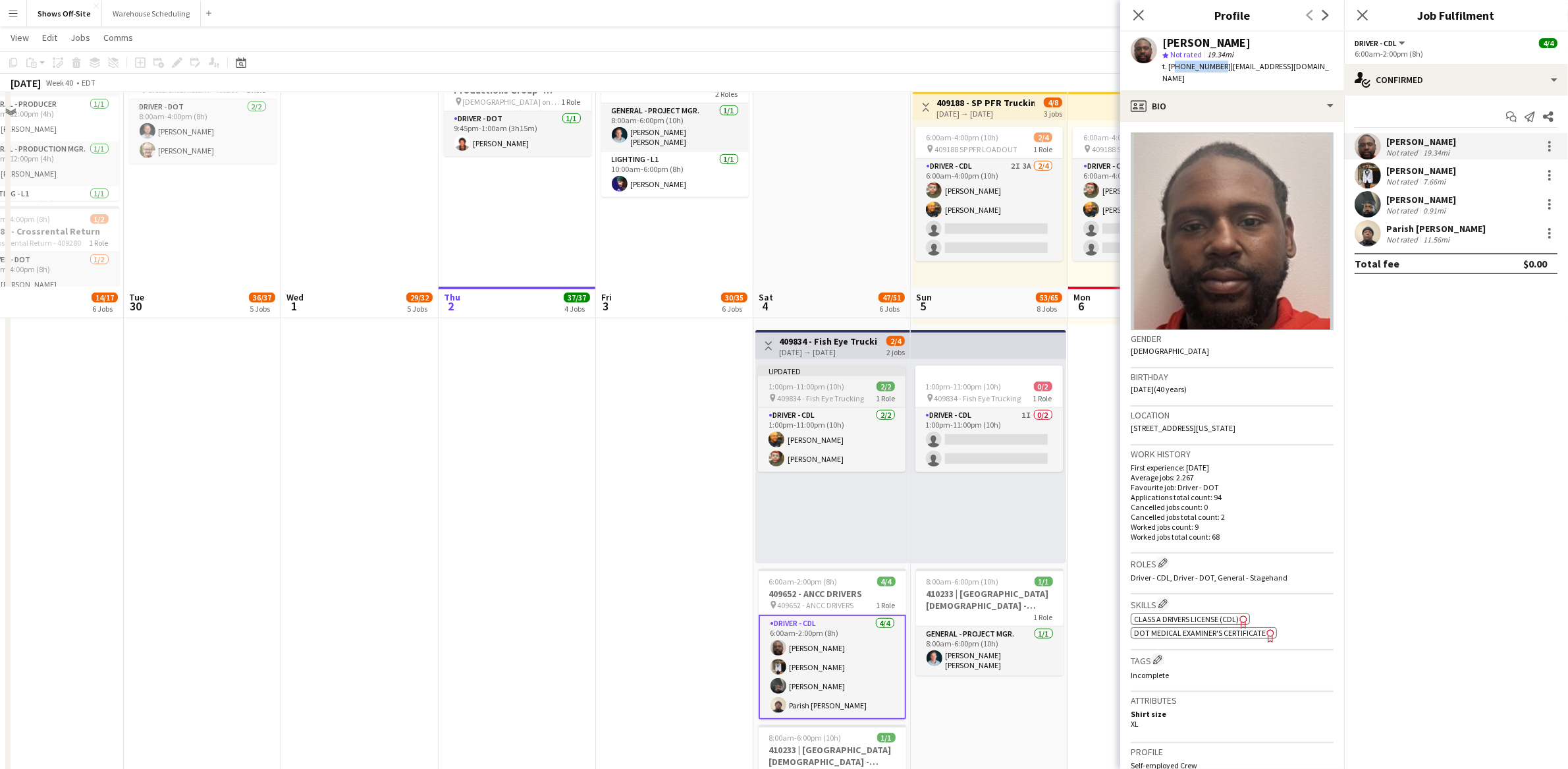
scroll to position [1210, 0]
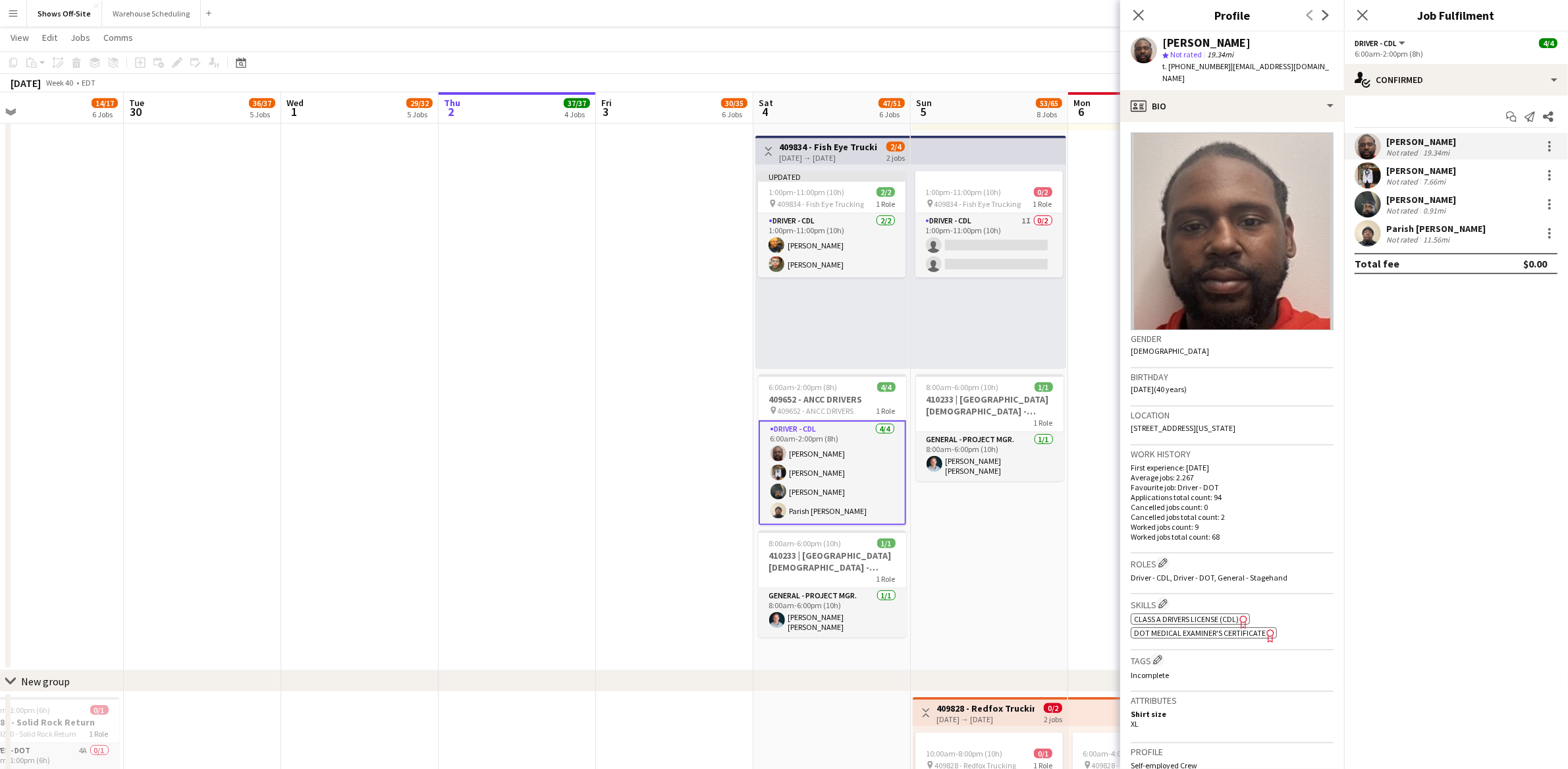
click at [1426, 177] on div "7.66mi" at bounding box center [1434, 181] width 28 height 10
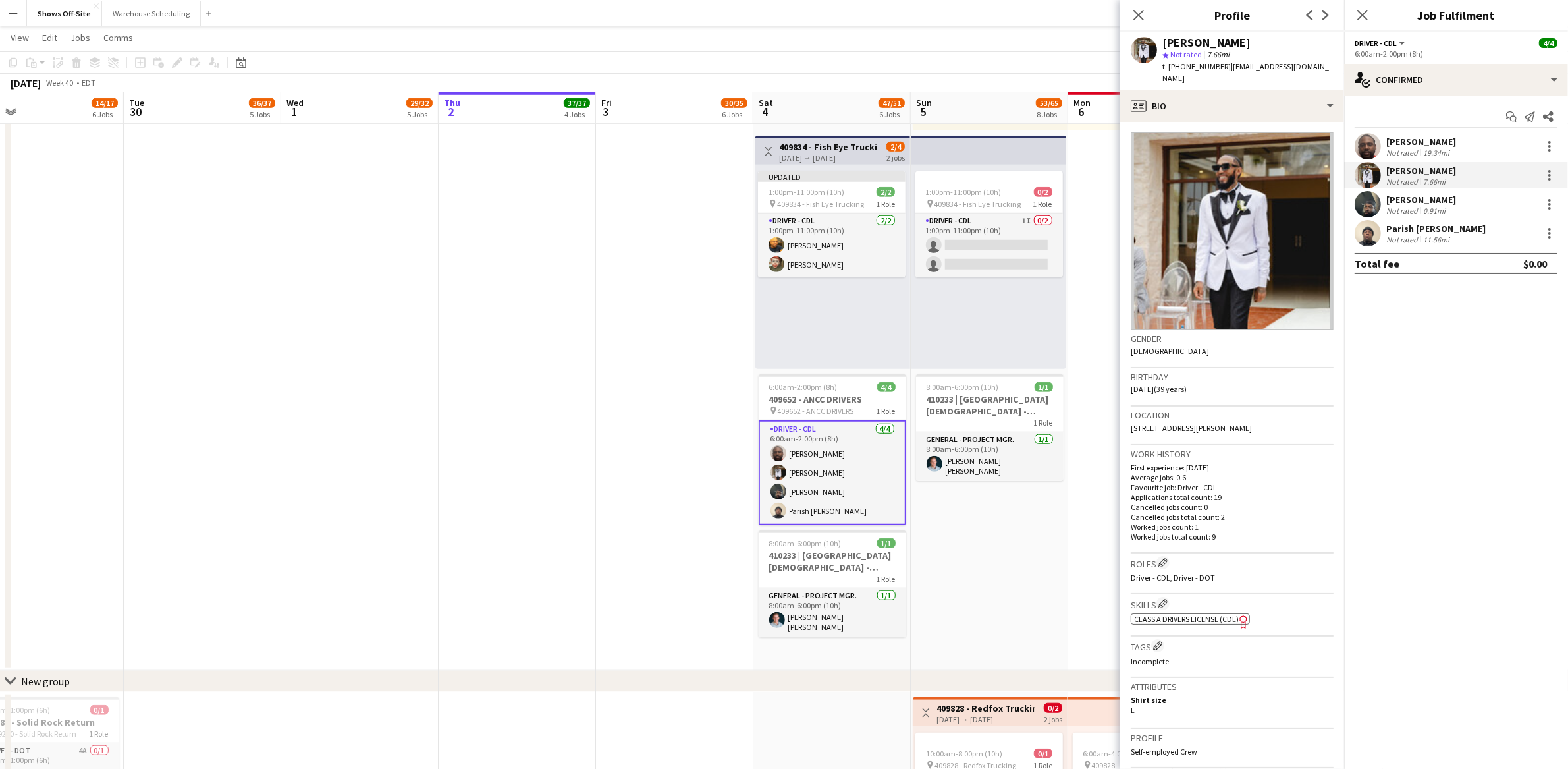
click at [1194, 68] on span "t. +14049255674" at bounding box center [1196, 65] width 68 height 10
copy span "14049255674"
click at [1432, 206] on div "0.91mi" at bounding box center [1434, 210] width 28 height 10
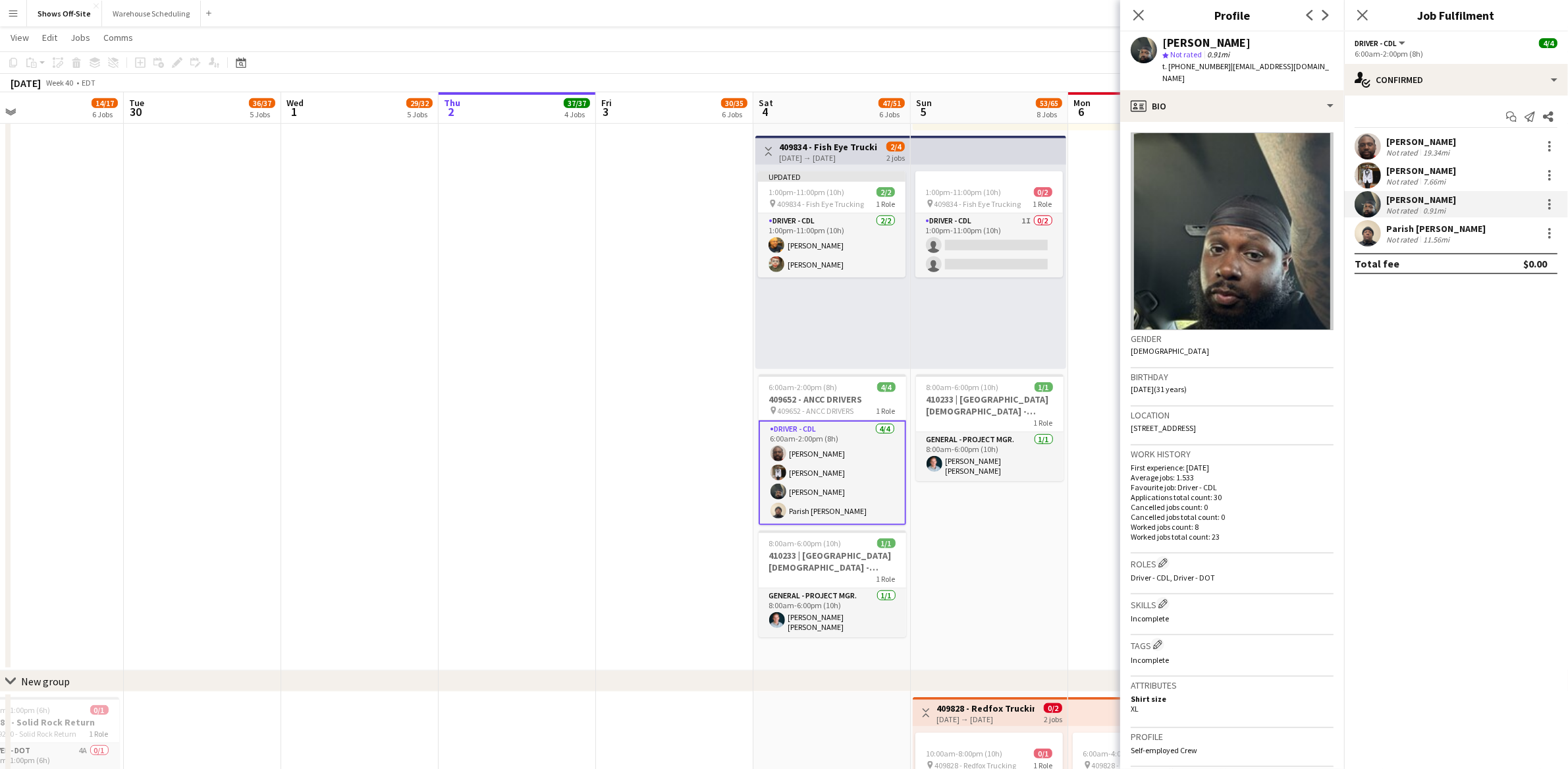
click at [1208, 66] on span "t. +14709170093" at bounding box center [1196, 65] width 68 height 10
copy span "14709170093"
click at [1458, 231] on div "Parish Bradshaw Not rated 11.56mi" at bounding box center [1456, 234] width 224 height 26
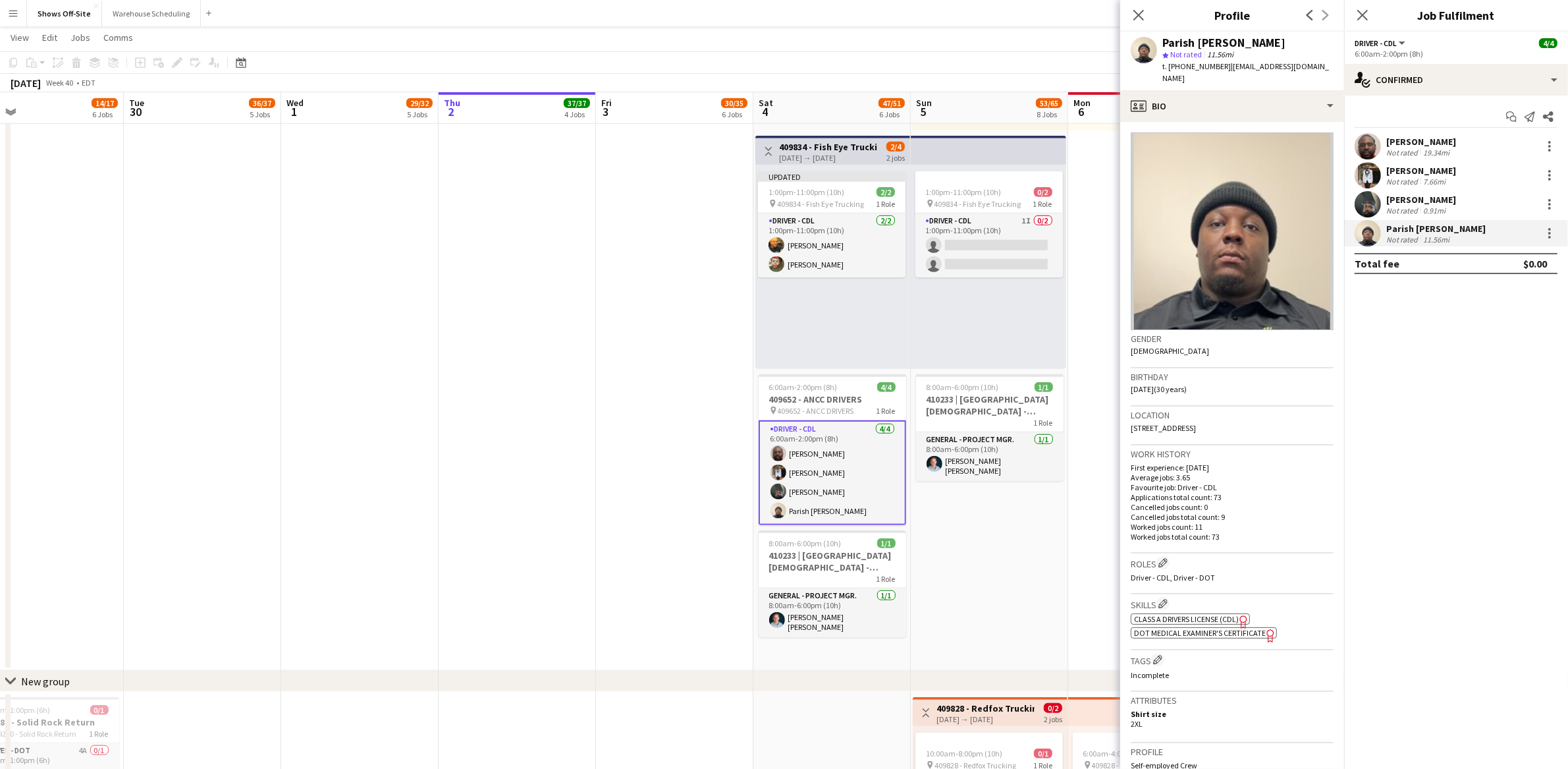
click at [1202, 67] on span "t. +14047316488" at bounding box center [1196, 65] width 68 height 10
copy span "14047316488"
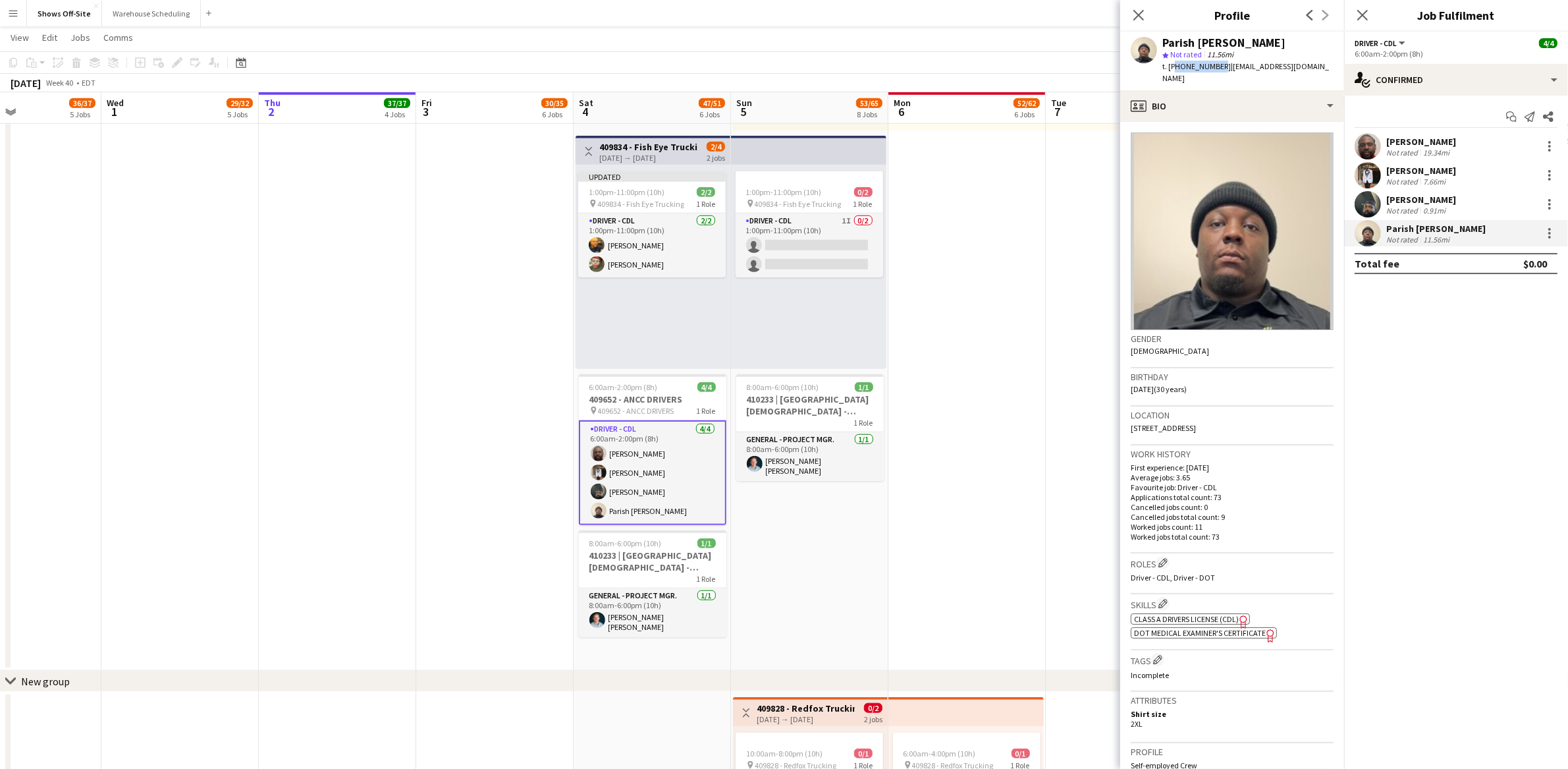
scroll to position [400, 0]
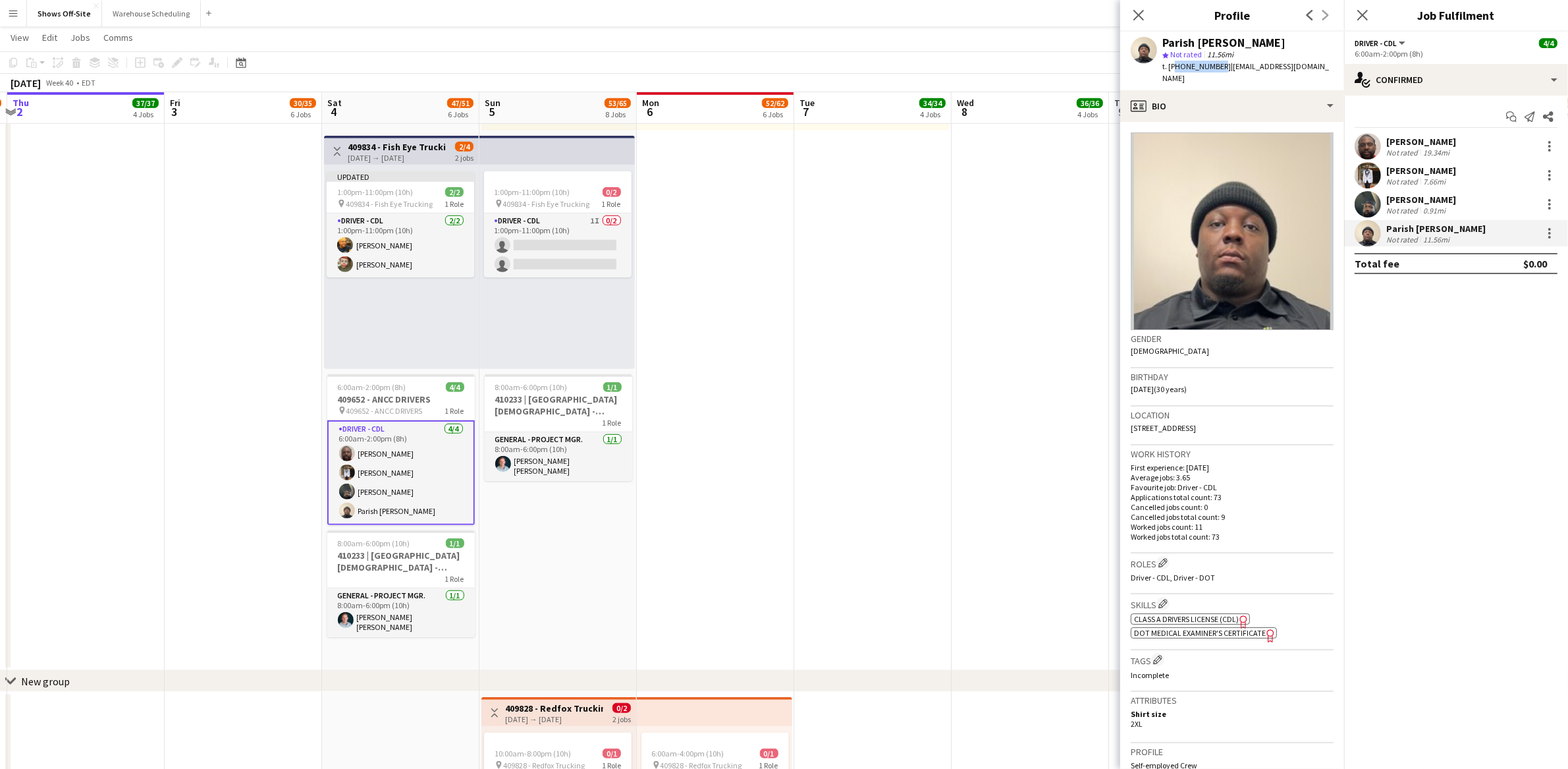
drag, startPoint x: 447, startPoint y: 452, endPoint x: 129, endPoint y: 453, distance: 318.0
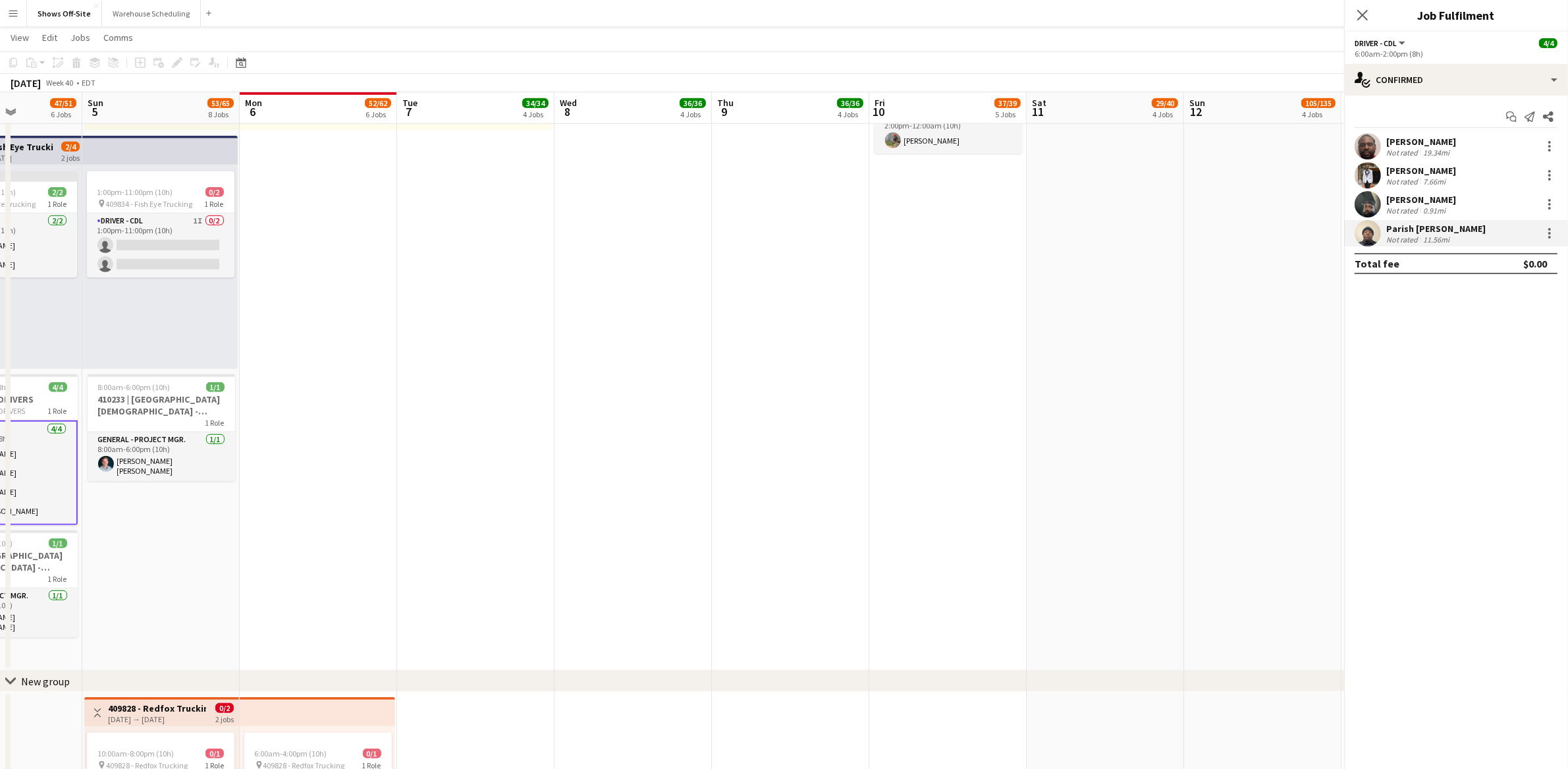
scroll to position [0, 399]
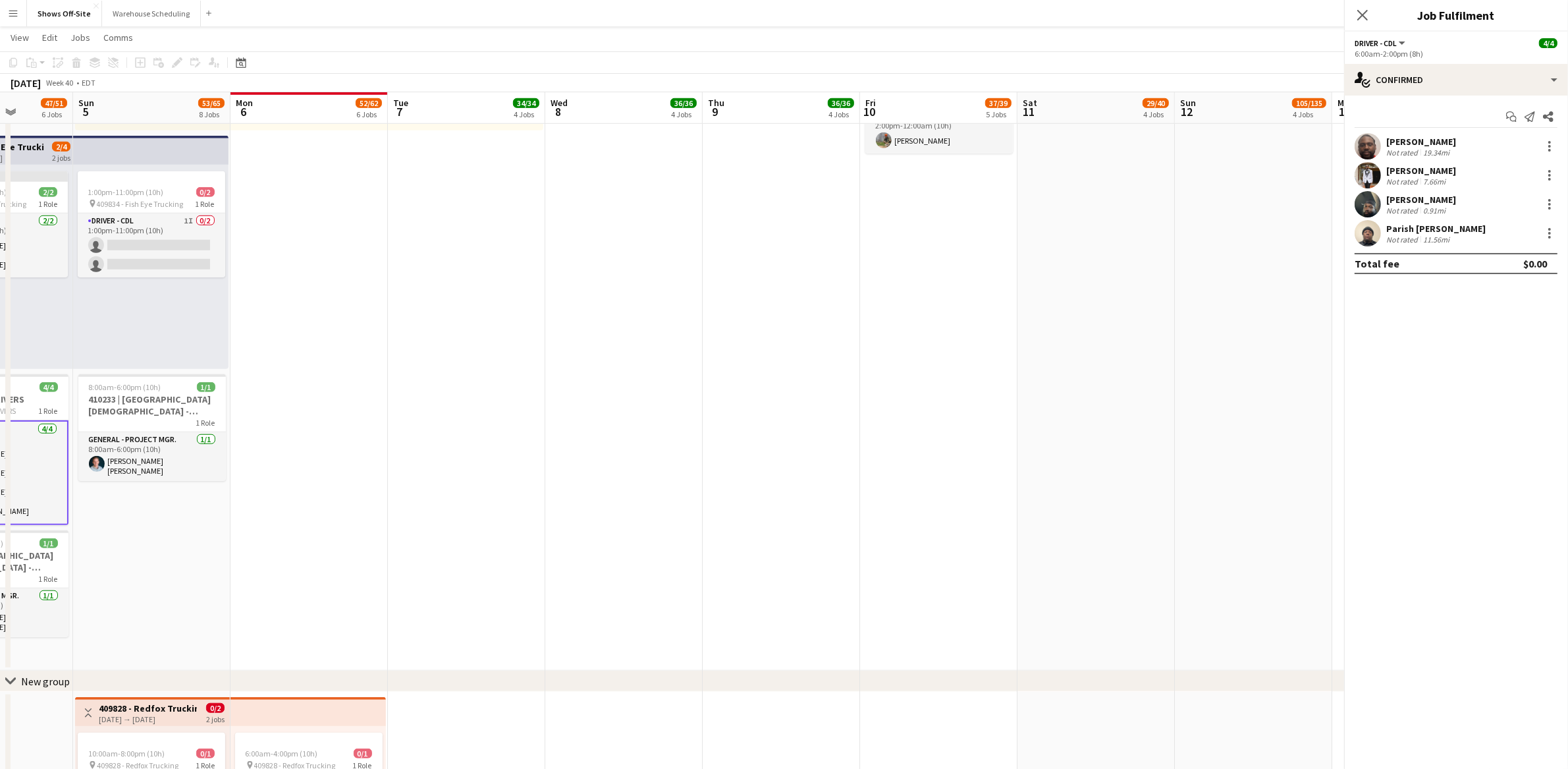
drag, startPoint x: 977, startPoint y: 452, endPoint x: 597, endPoint y: 461, distance: 380.1
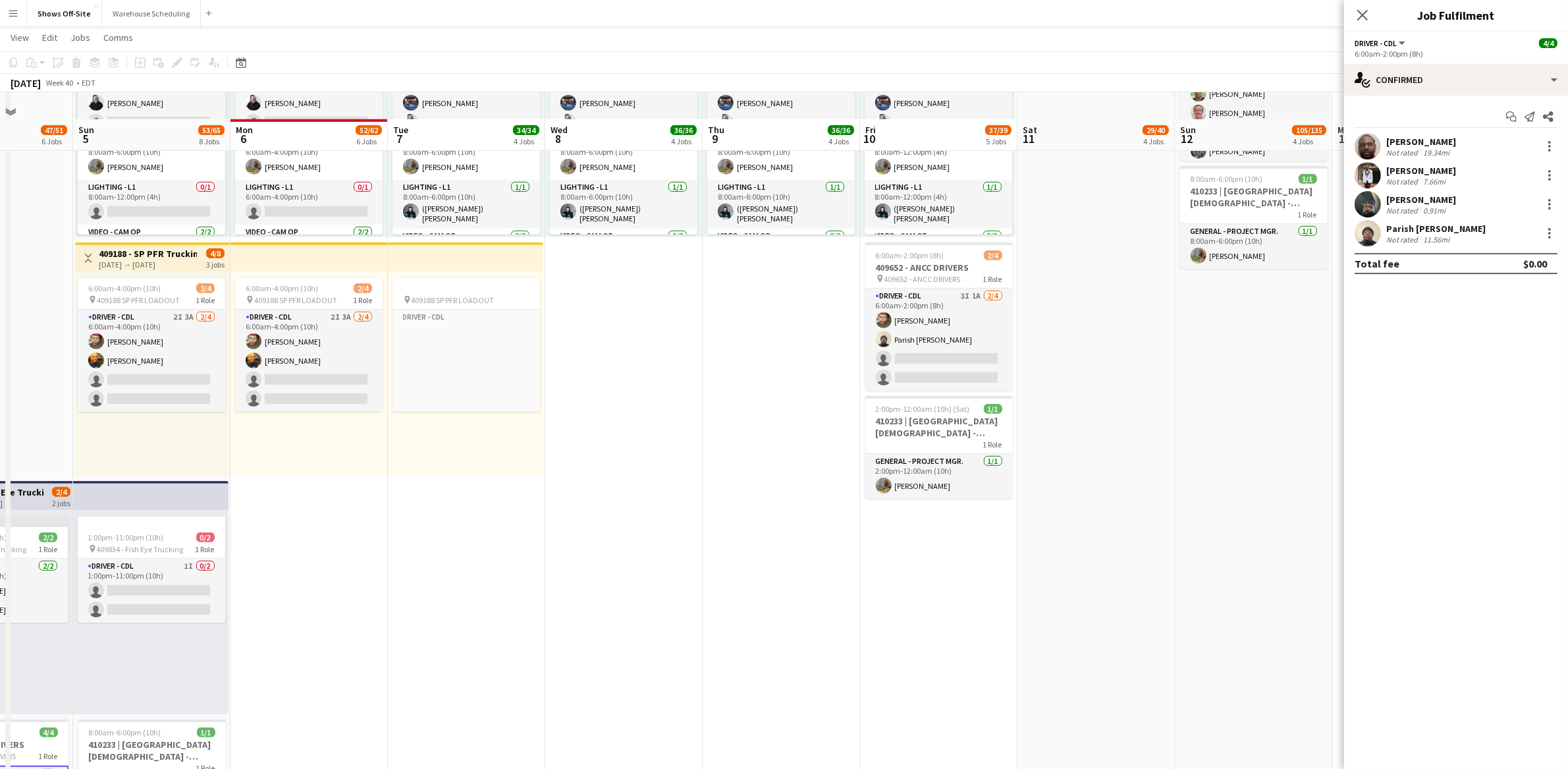
scroll to position [856, 0]
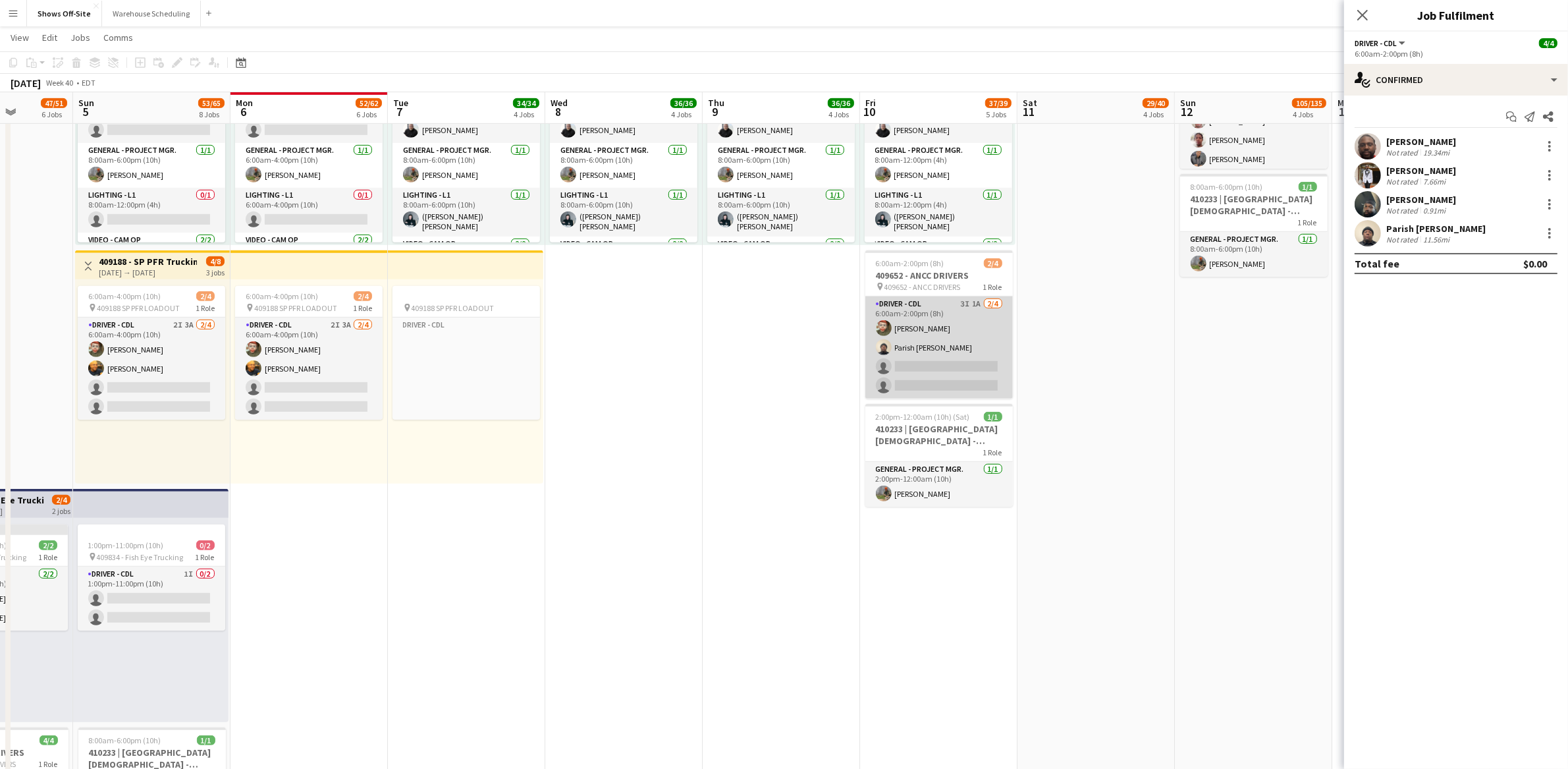
click at [890, 340] on app-card-role "Driver - CDL 3I 1A 2/4 6:00am-2:00pm (8h) Ricky Purvis Parish Bradshaw single-n…" at bounding box center [939, 347] width 148 height 102
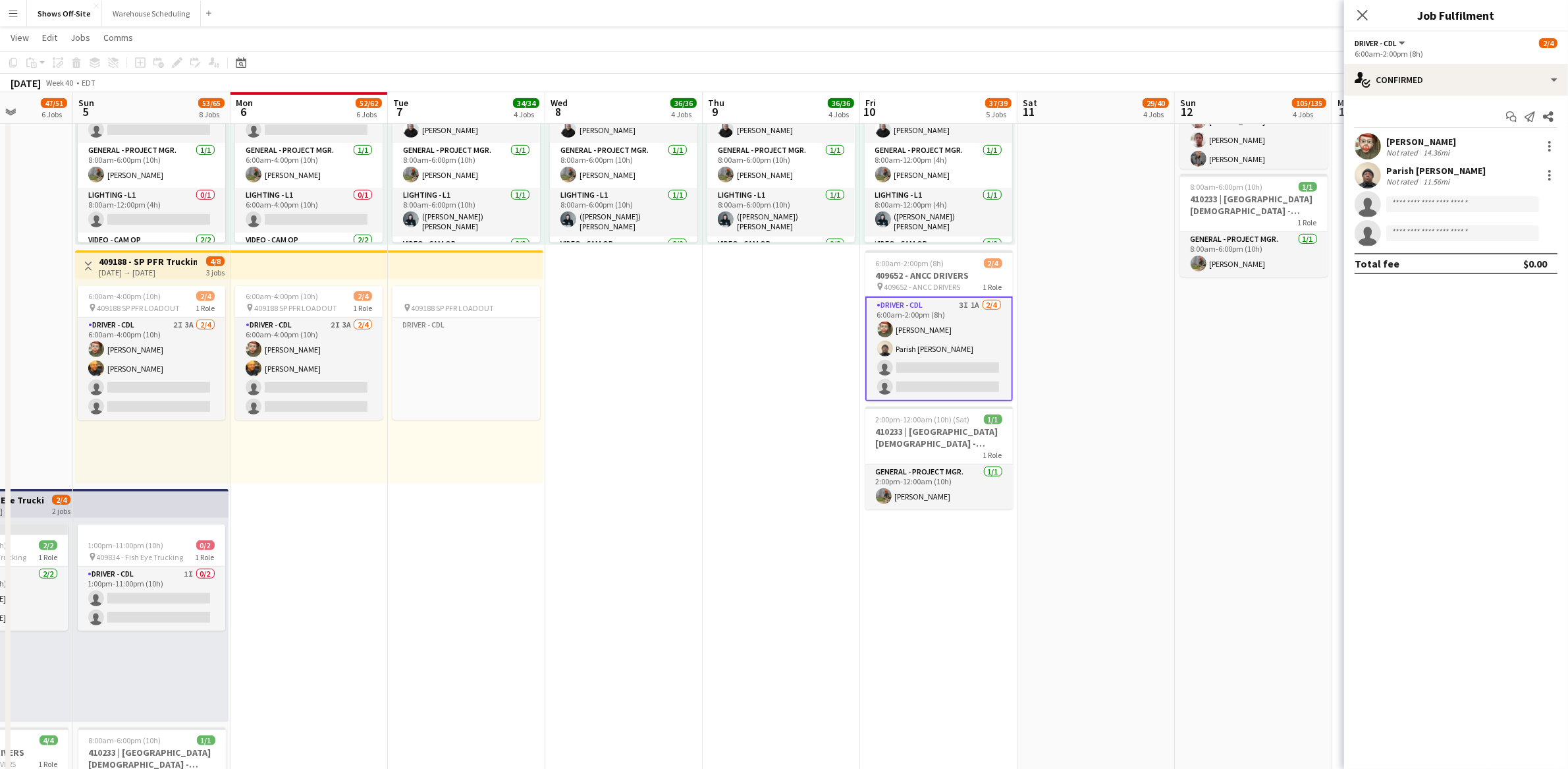
click at [1390, 141] on div "[PERSON_NAME]" at bounding box center [1421, 142] width 70 height 12
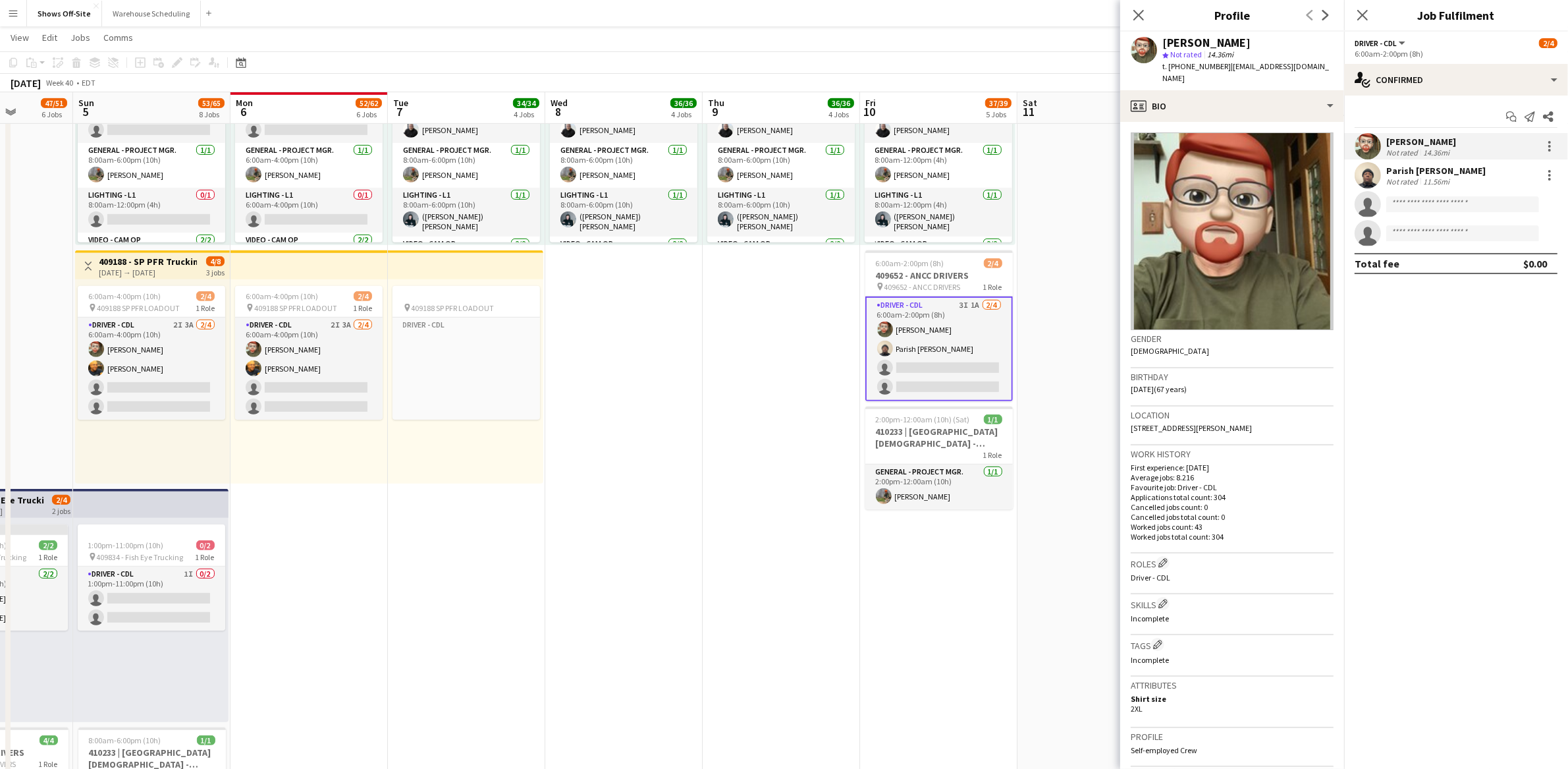
click at [1199, 68] on span "t. +14045455545" at bounding box center [1196, 65] width 68 height 10
copy span "14045455545"
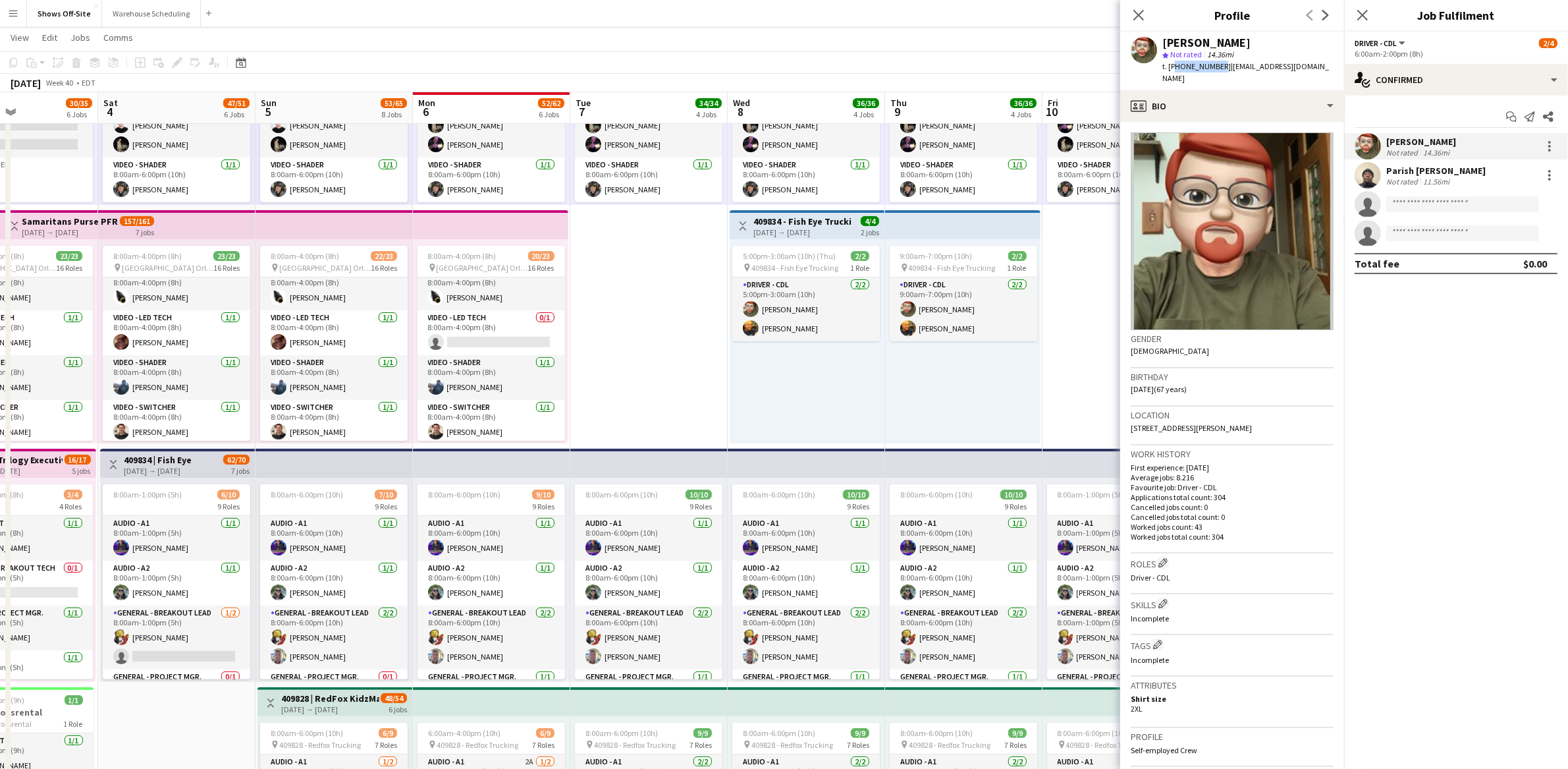
scroll to position [0, 377]
drag, startPoint x: 518, startPoint y: 405, endPoint x: 695, endPoint y: 422, distance: 177.8
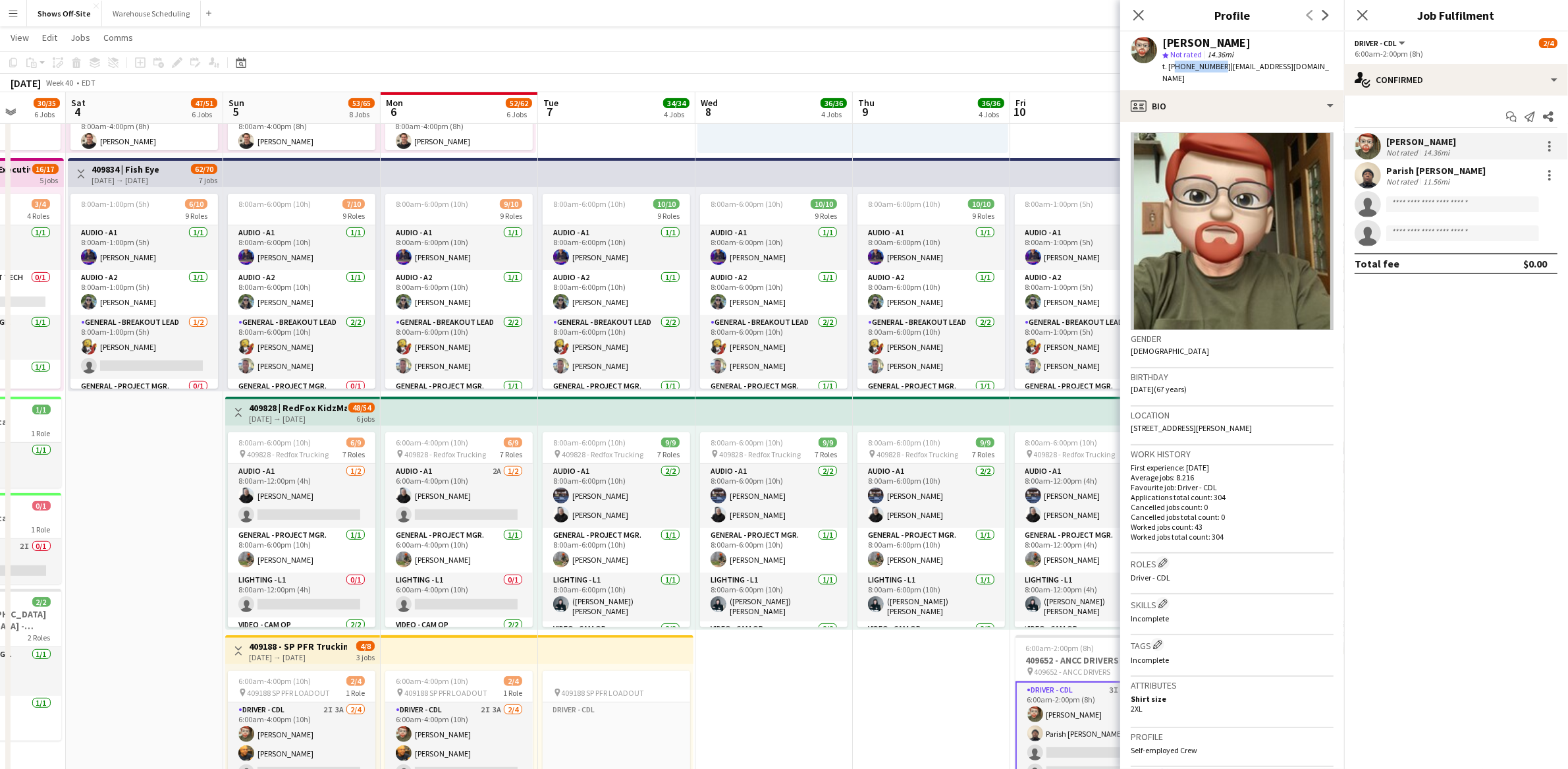
scroll to position [0, 410]
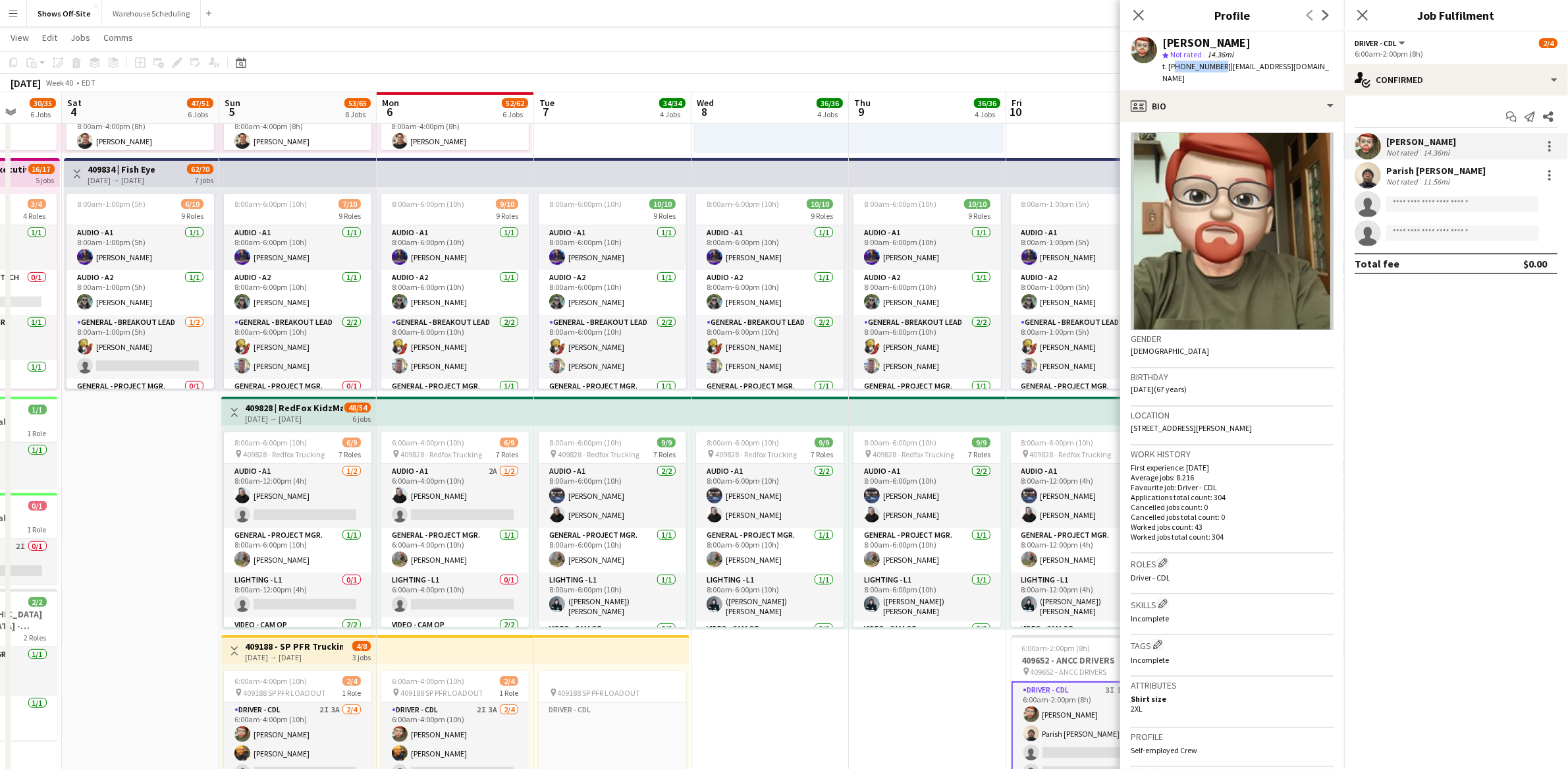
drag, startPoint x: 860, startPoint y: 702, endPoint x: 652, endPoint y: 661, distance: 212.0
click at [827, 699] on app-calendar-viewport "Wed 1 29/32 5 Jobs Thu 2 37/37 4 Jobs Fri 3 30/35 6 Jobs Sat 4 47/51 6 Jobs Sun…" at bounding box center [784, 657] width 1568 height 2155
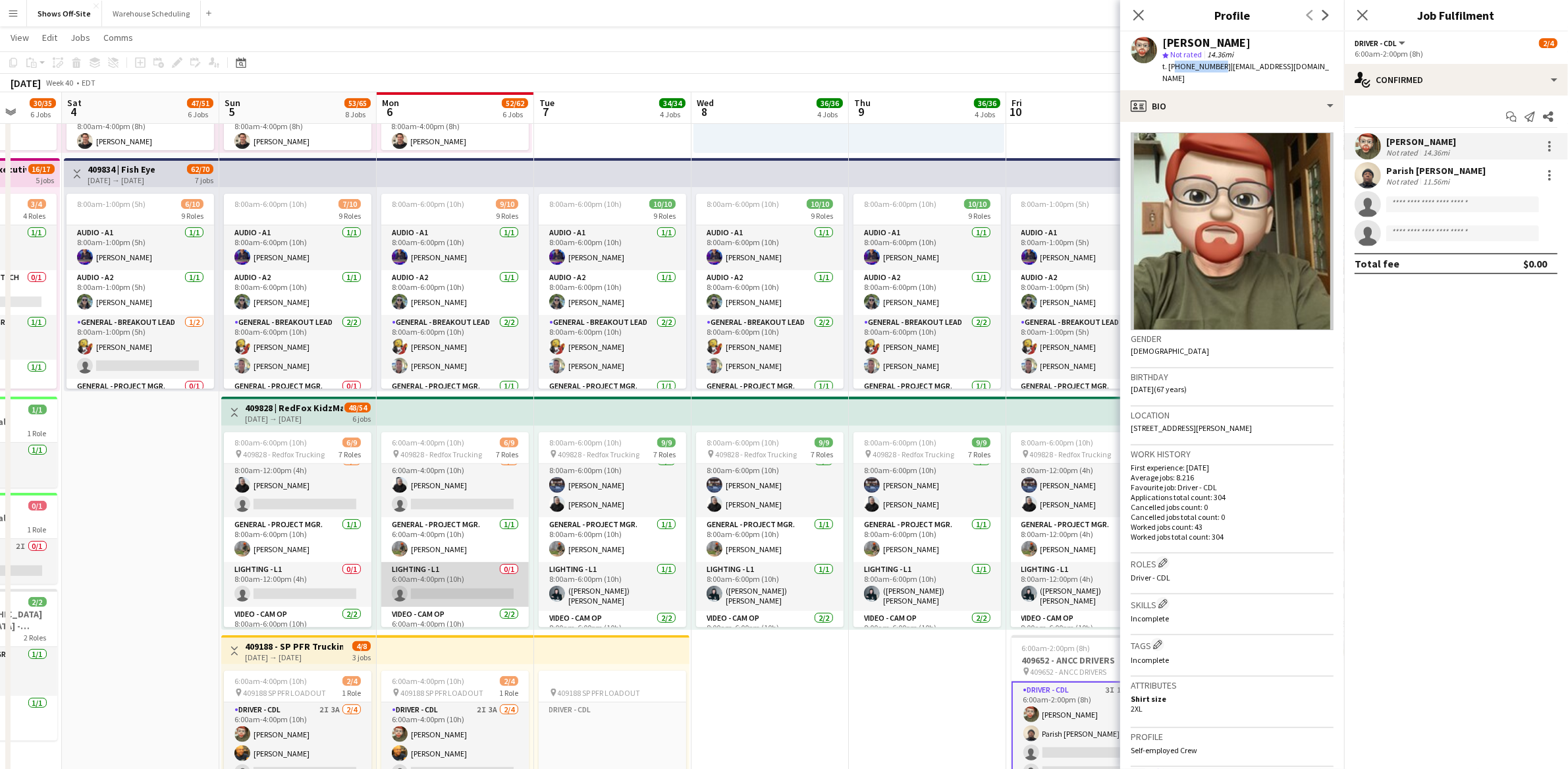
scroll to position [45, 0]
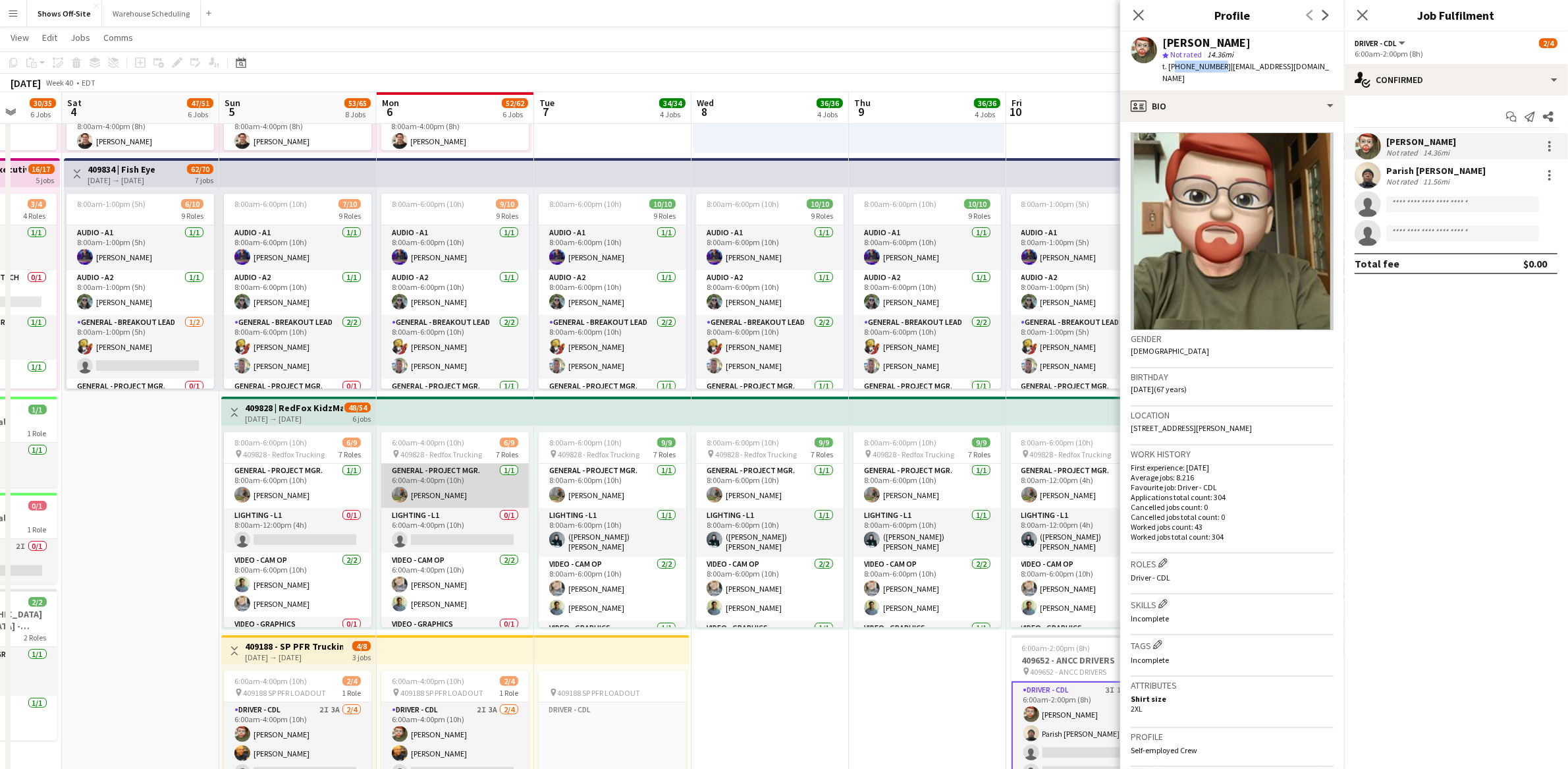
click at [442, 491] on app-card-role "General - Project Mgr. 1/1 6:00am-4:00pm (10h) Grant Buro" at bounding box center [454, 485] width 148 height 45
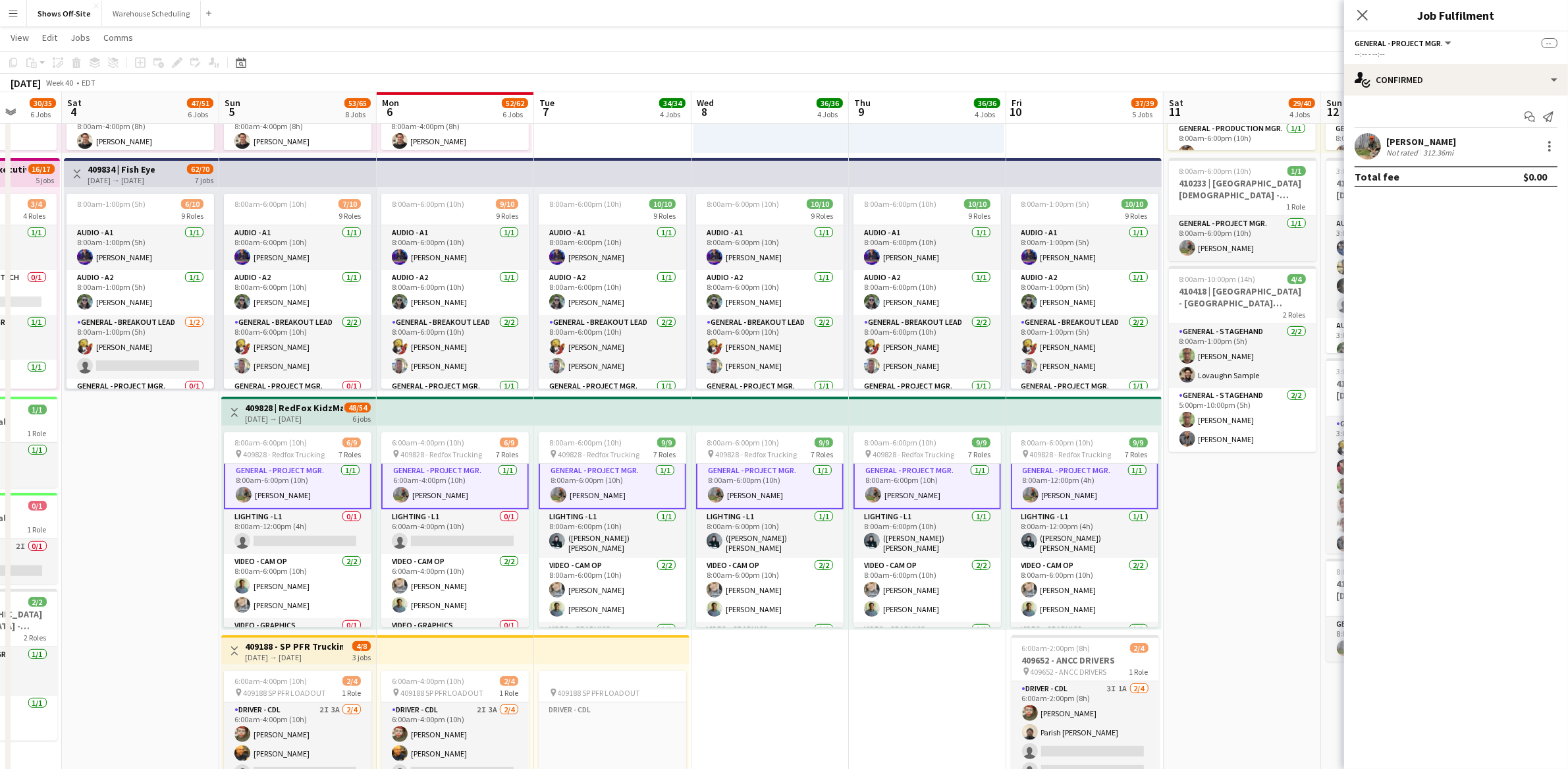
click at [1373, 148] on app-user-avatar at bounding box center [1368, 146] width 26 height 26
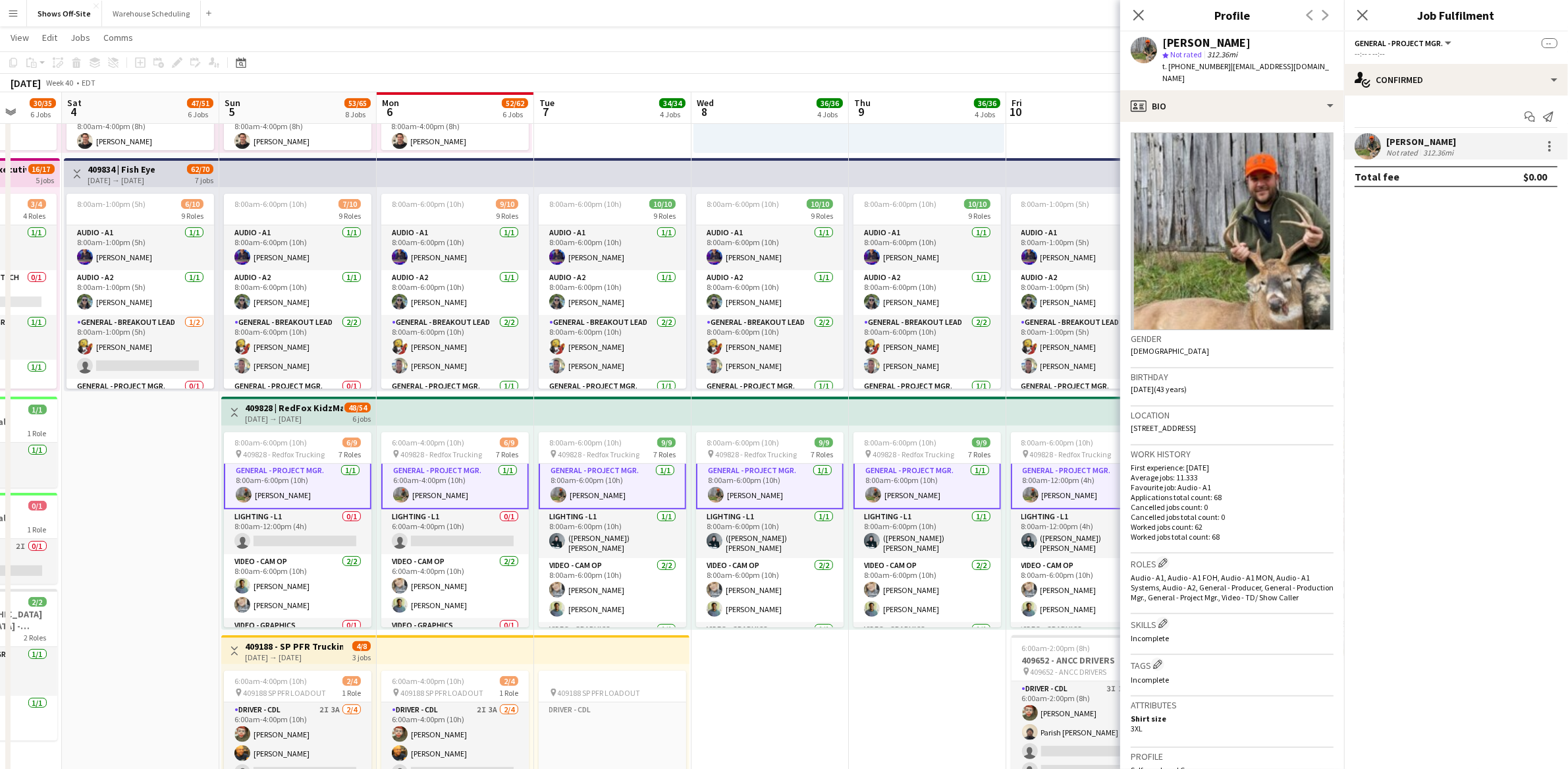
click at [1210, 69] on span "t. +14708057156" at bounding box center [1196, 65] width 68 height 10
copy span "14708057156"
click at [1271, 66] on span "| grant@teatlanta.com" at bounding box center [1245, 72] width 167 height 22
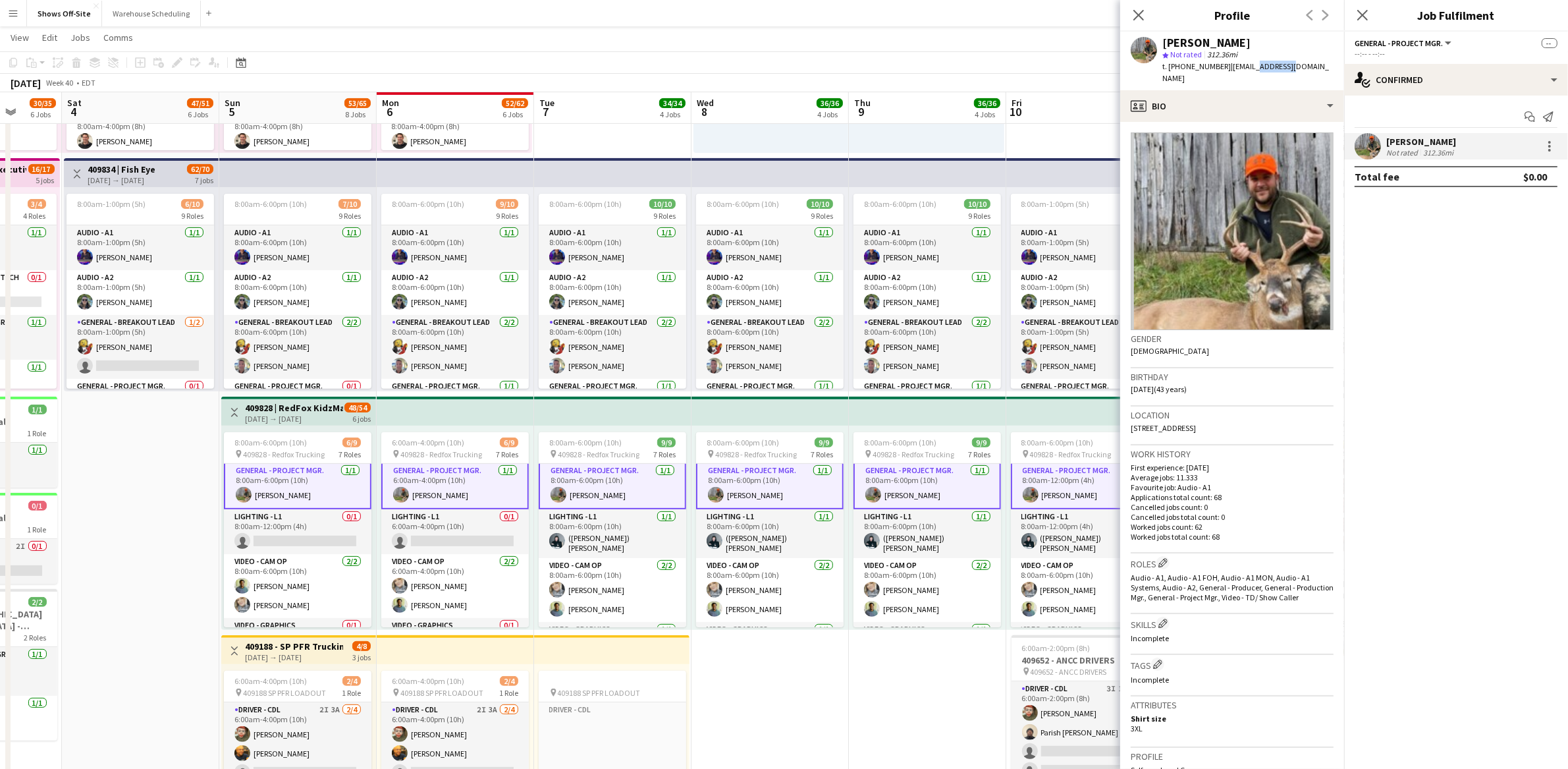
click at [1271, 66] on span "| grant@teatlanta.com" at bounding box center [1245, 72] width 167 height 22
drag, startPoint x: 1296, startPoint y: 67, endPoint x: 1222, endPoint y: 68, distance: 74.0
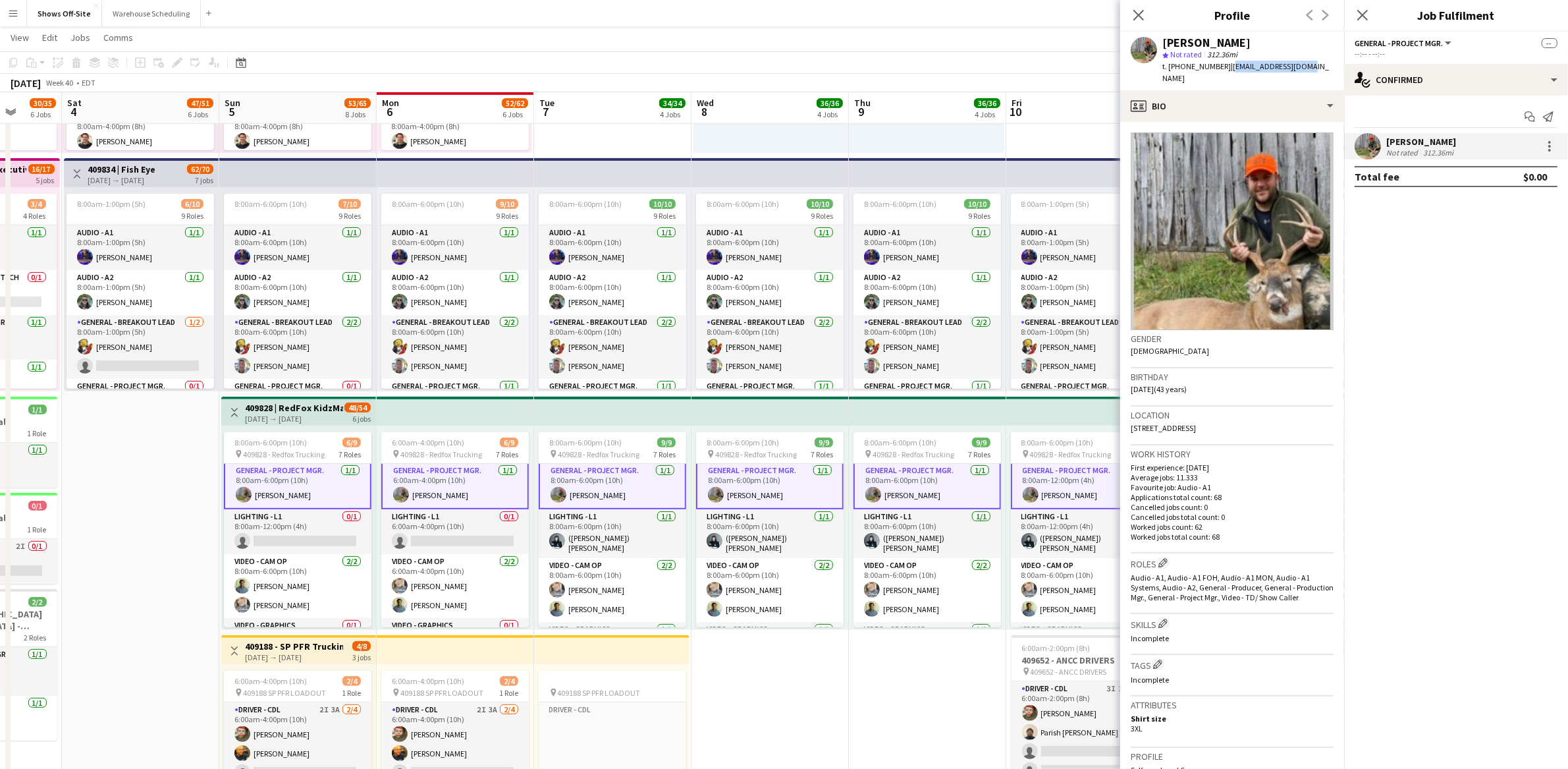
click at [1222, 68] on div "Grant Buro star Not rated 312.36mi t. +14708057156 | grant@teatlanta.com" at bounding box center [1232, 61] width 224 height 59
copy span "grant@teatlanta.com"
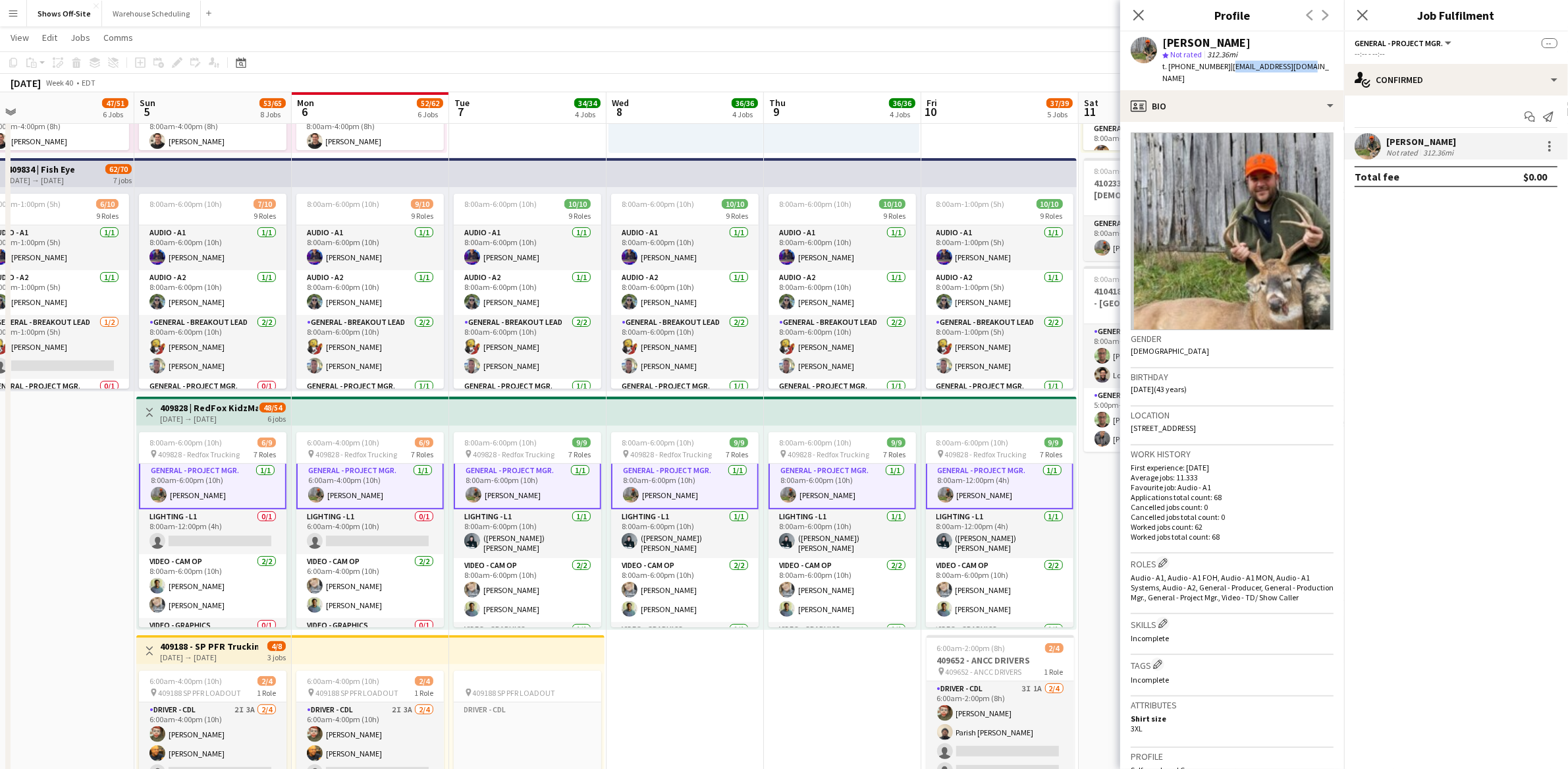
scroll to position [0, 496]
drag, startPoint x: 803, startPoint y: 676, endPoint x: 717, endPoint y: 673, distance: 86.1
click at [717, 673] on app-calendar-viewport "Wed 1 29/32 5 Jobs Thu 2 37/37 4 Jobs Fri 3 30/35 6 Jobs Sat 4 47/51 6 Jobs Sun…" at bounding box center [784, 657] width 1568 height 2155
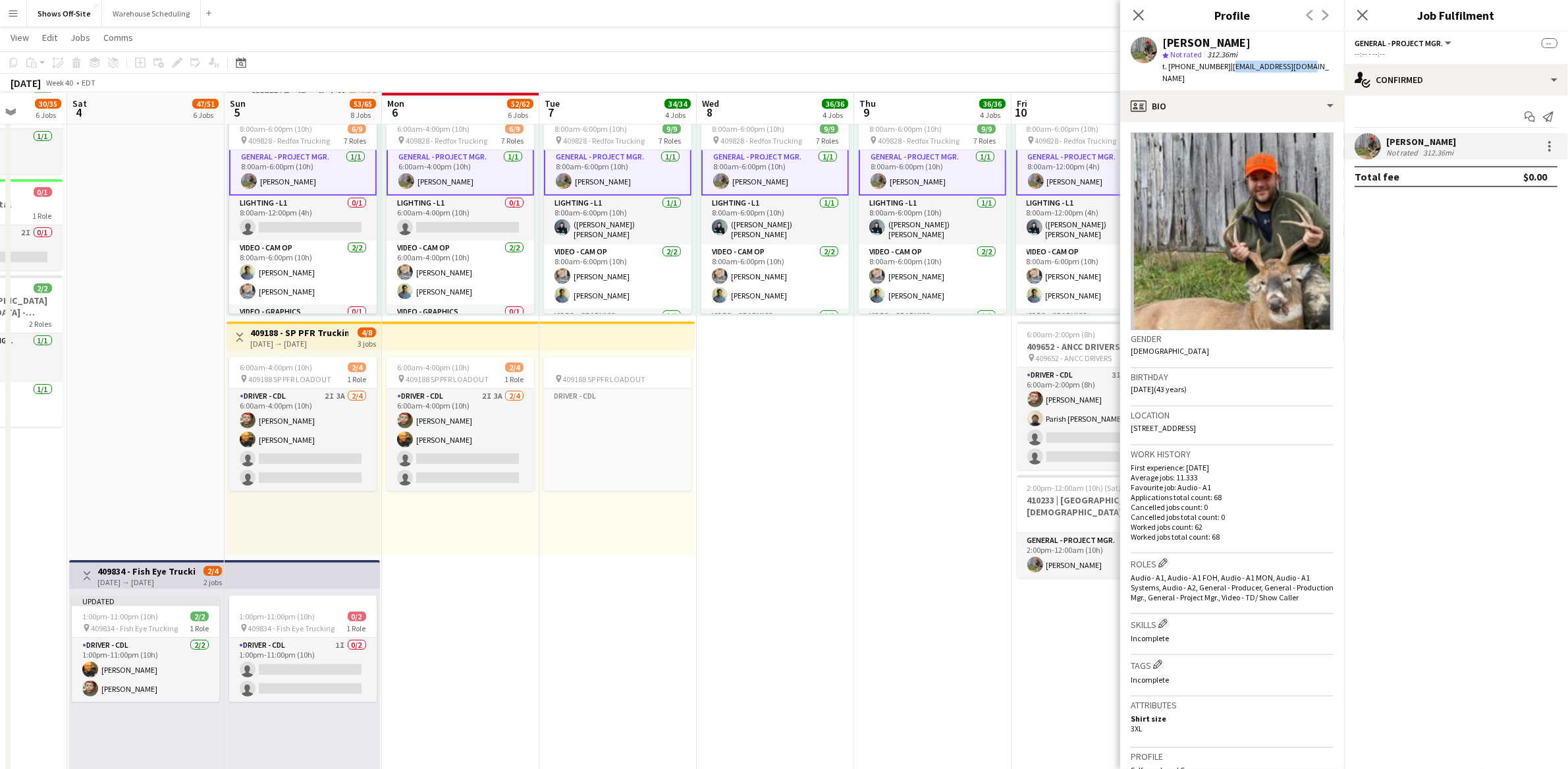
scroll to position [0, 304]
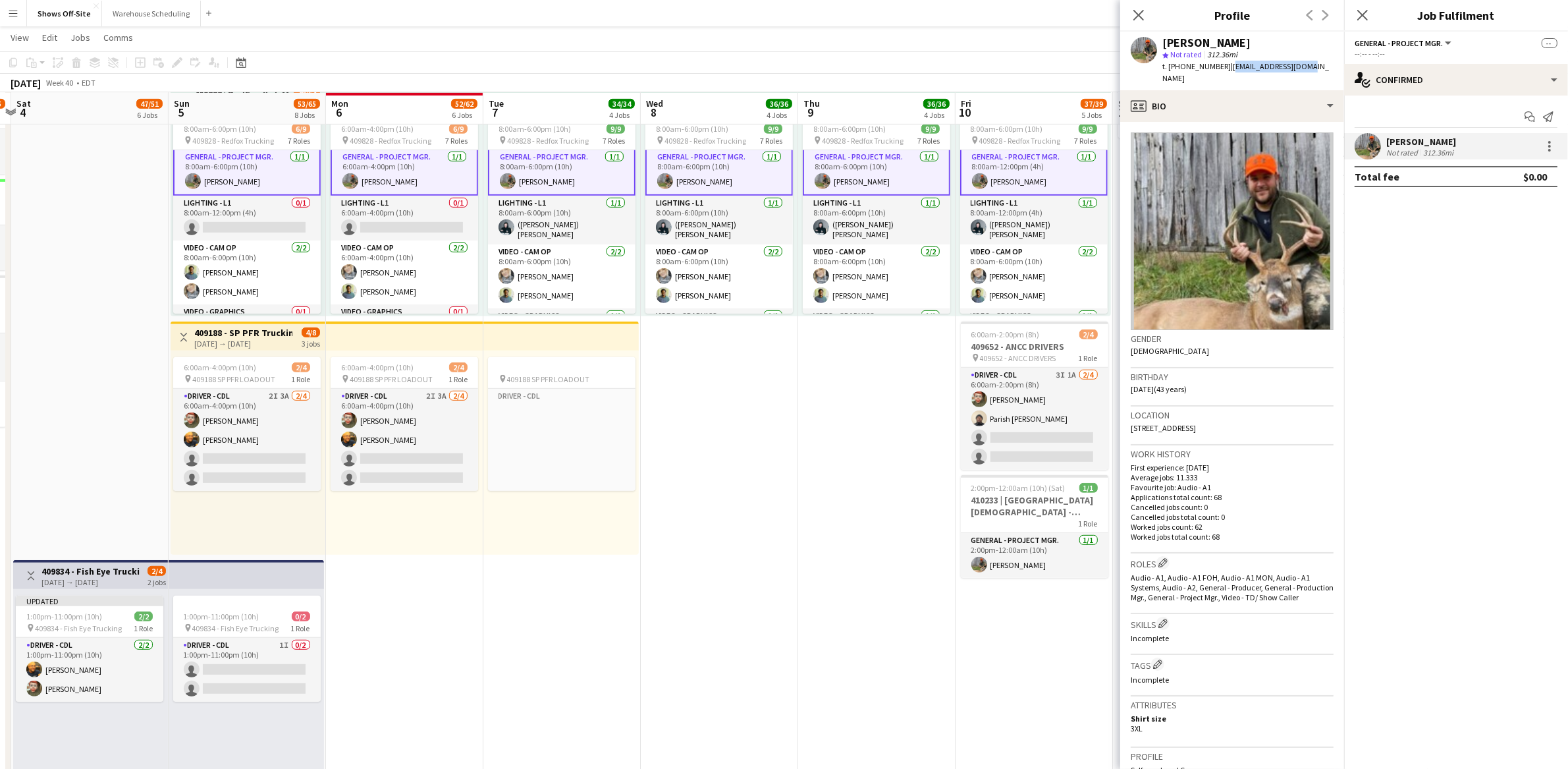
drag, startPoint x: 742, startPoint y: 551, endPoint x: 934, endPoint y: 540, distance: 192.3
click at [934, 540] on app-calendar-viewport "Thu 2 37/37 4 Jobs Fri 3 30/35 6 Jobs Sat 4 47/51 6 Jobs Sun 5 53/65 8 Jobs Mon…" at bounding box center [784, 344] width 1568 height 2155
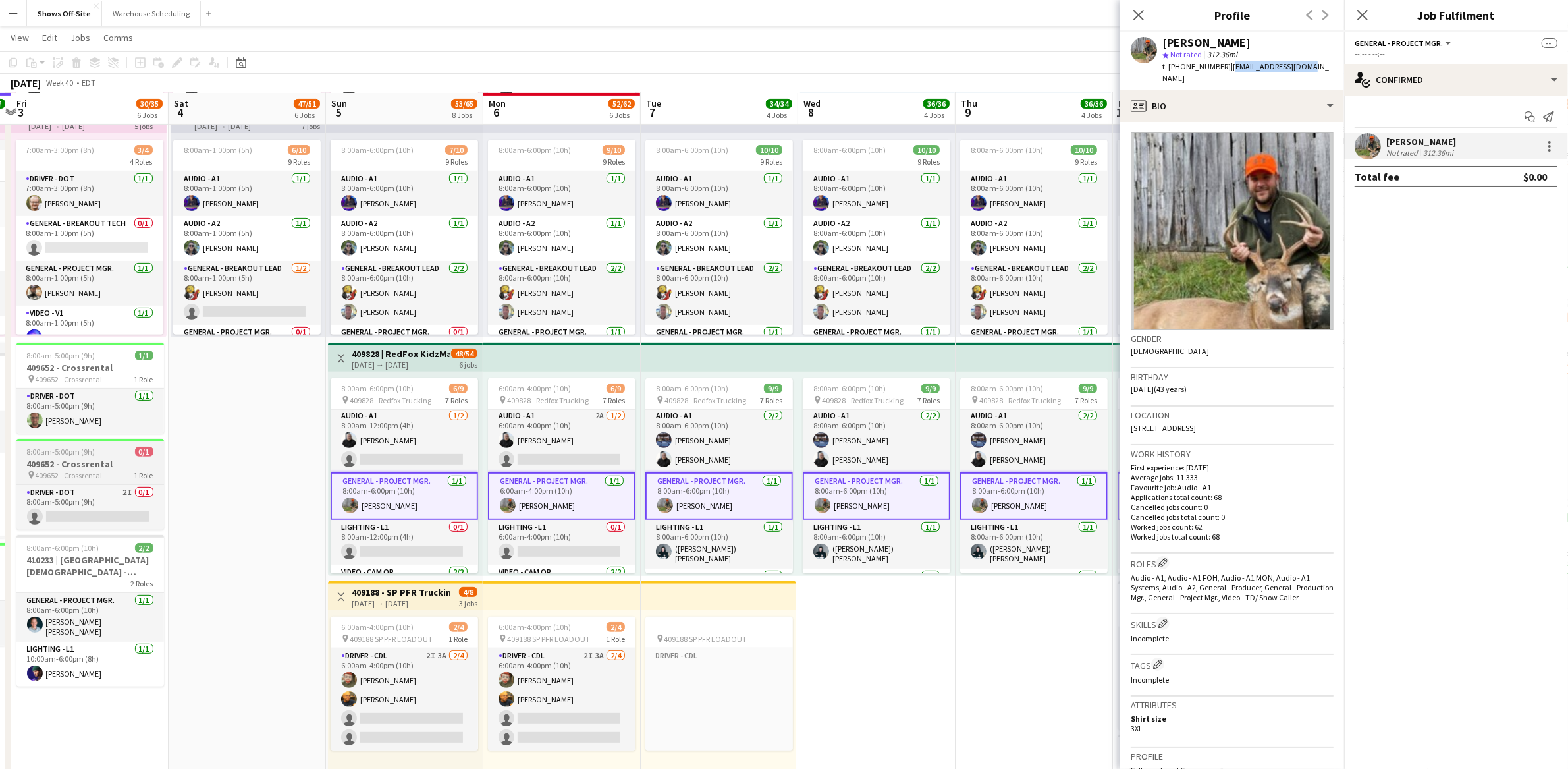
scroll to position [0, 0]
click at [947, 659] on app-date-cell "8:00am-6:00pm (10h) 15/15 pin GWCC Hall A-C 9 Roles Audio - A1 3/3 8:00am-6:00p…" at bounding box center [876, 488] width 157 height 1733
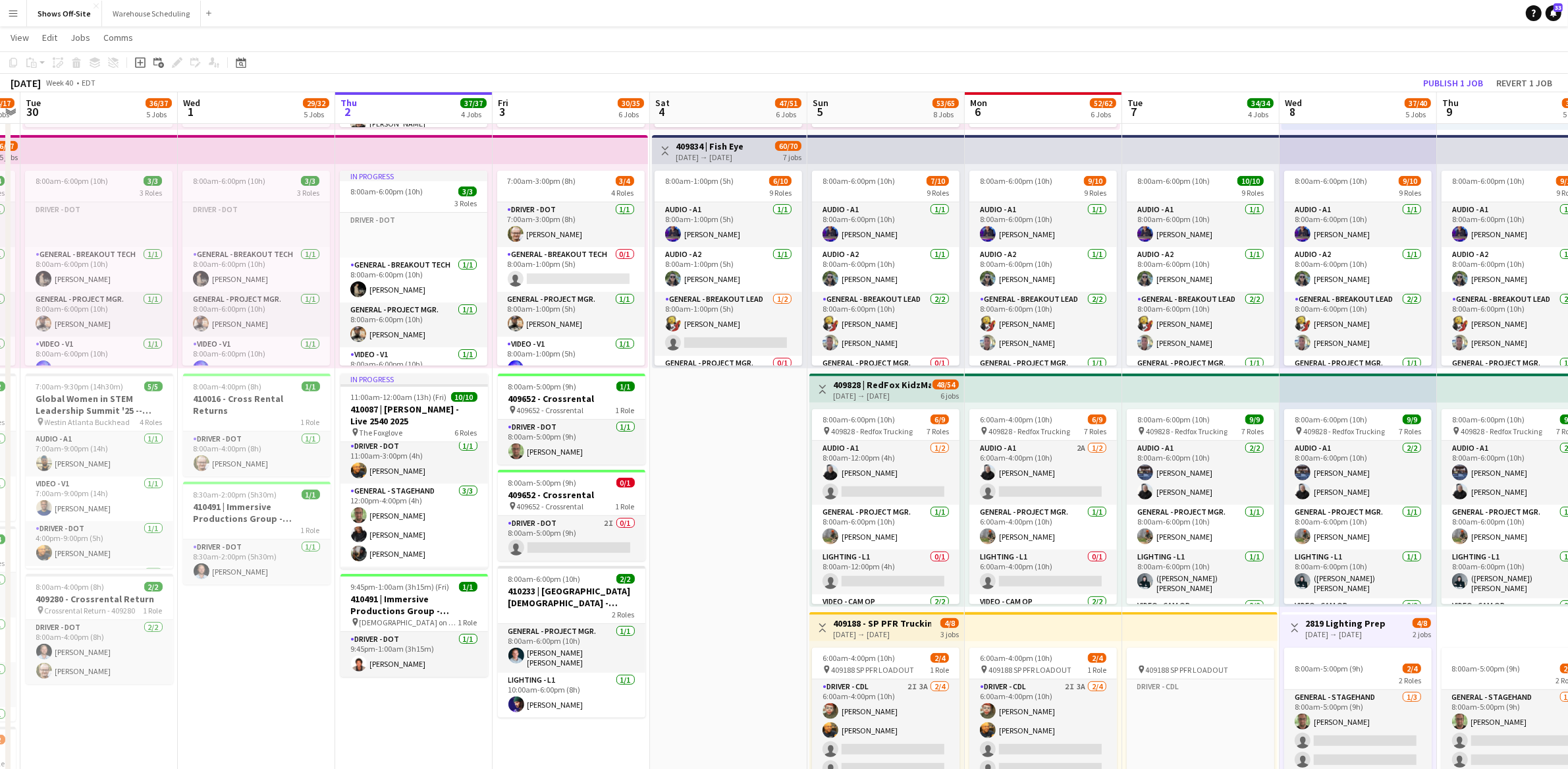
scroll to position [0, 291]
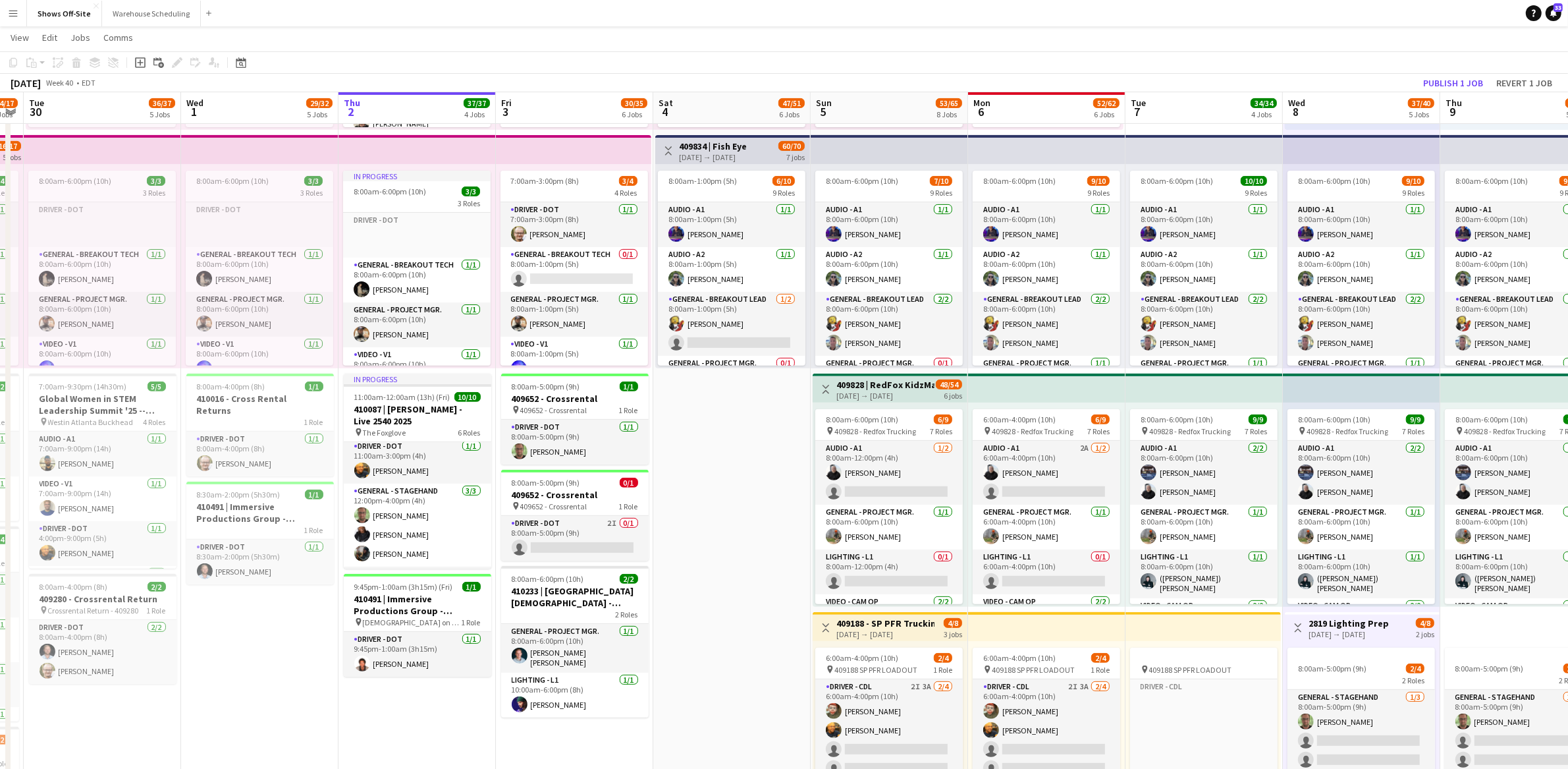
drag, startPoint x: 228, startPoint y: 502, endPoint x: 675, endPoint y: 510, distance: 447.1
click at [675, 510] on app-calendar-viewport "Sun 28 8/8 2 Jobs Mon 29 14/17 6 Jobs Tue 30 36/37 5 Jobs Wed 1 29/32 5 Jobs Th…" at bounding box center [784, 634] width 1568 height 2155
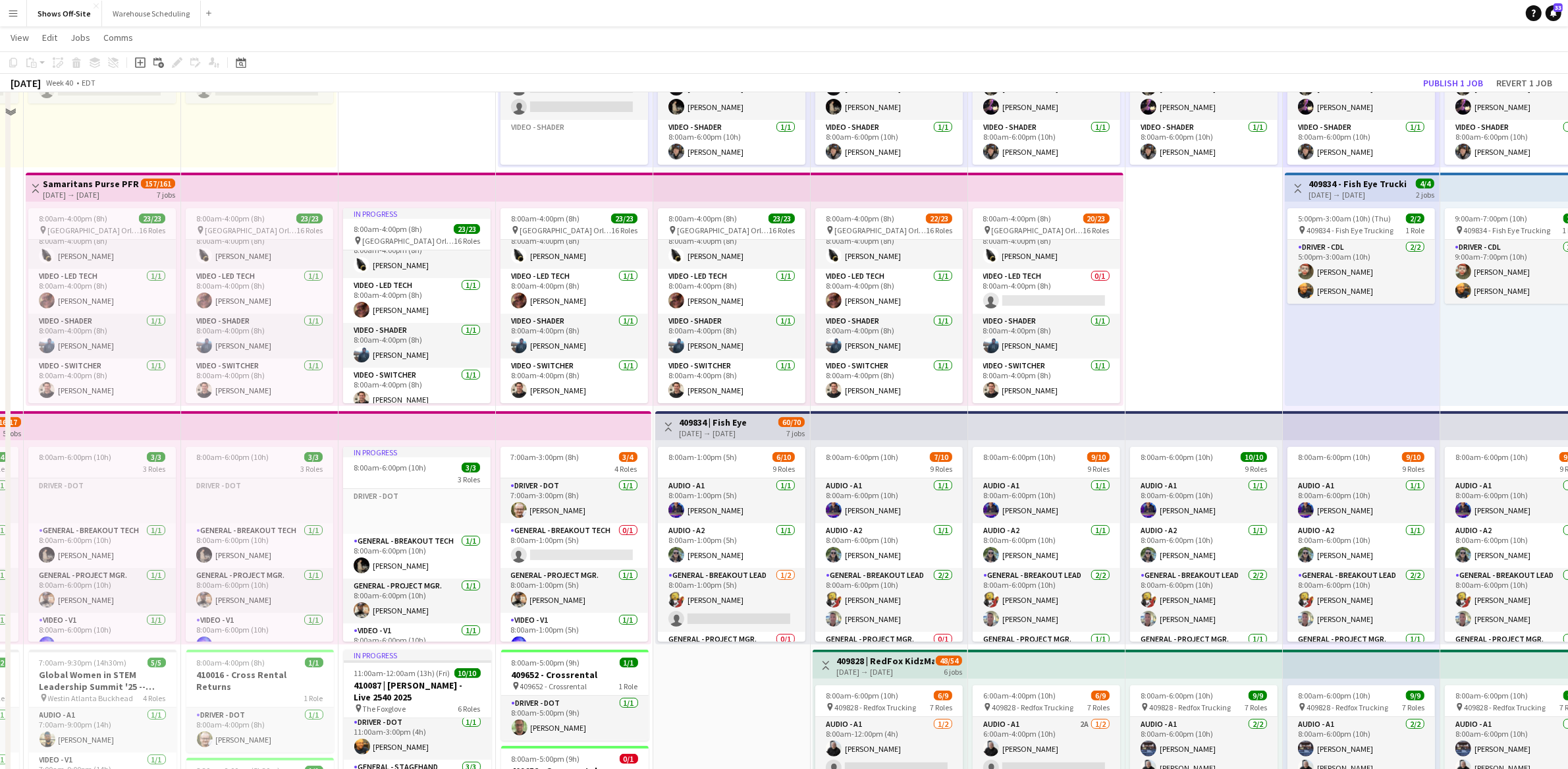
scroll to position [46, 0]
